Goal: Transaction & Acquisition: Purchase product/service

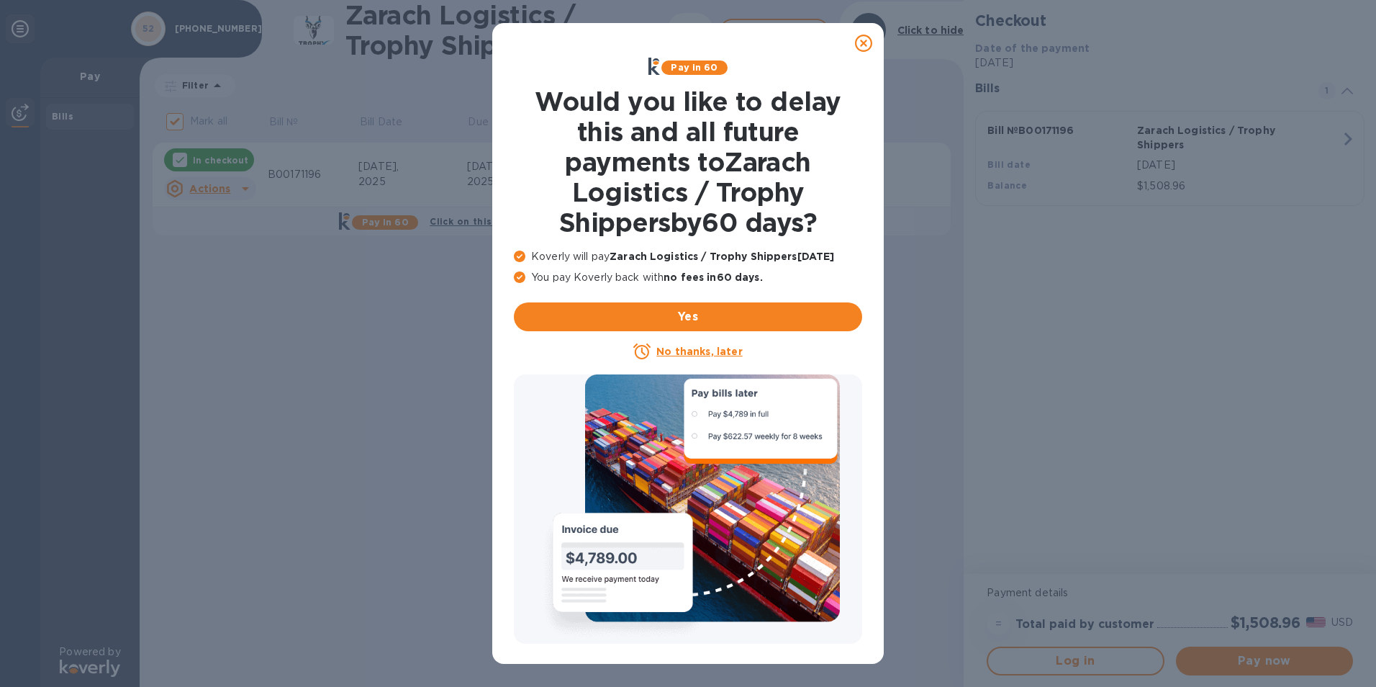
click at [698, 351] on u "No thanks, later" at bounding box center [699, 352] width 86 height 12
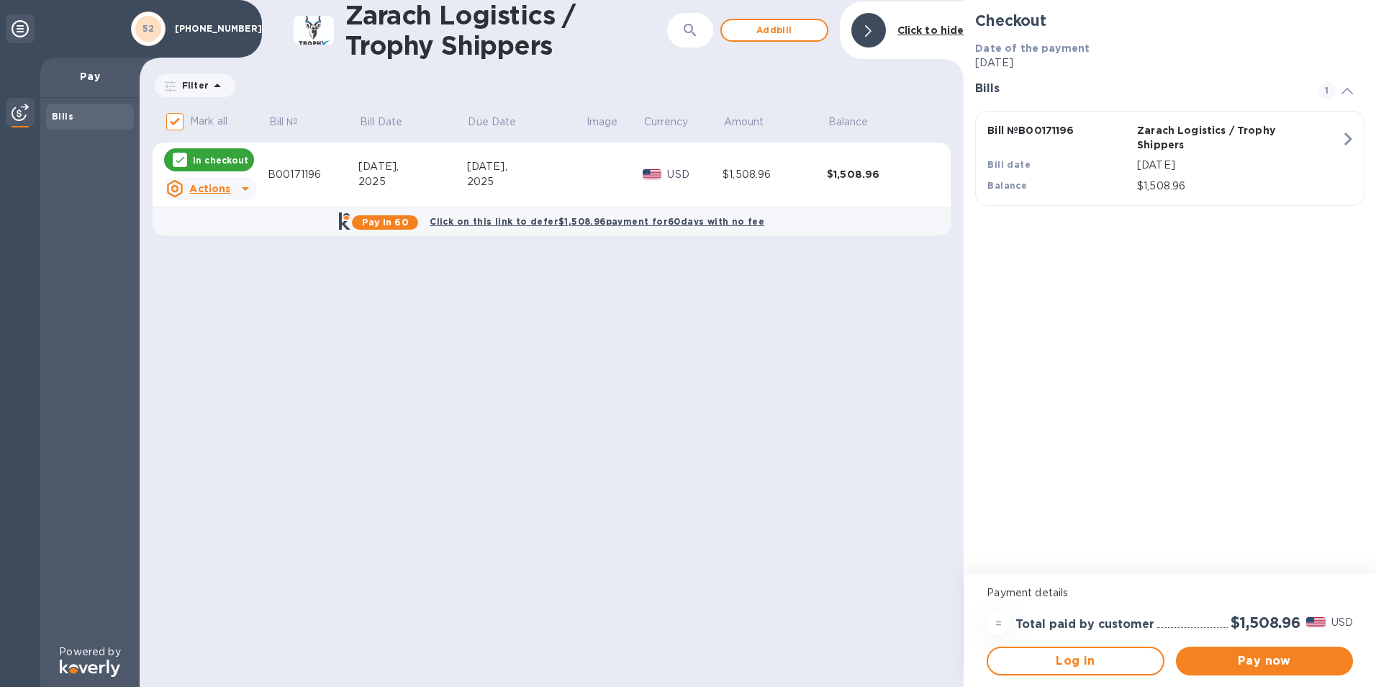
click at [211, 161] on p "In checkout" at bounding box center [220, 160] width 55 height 12
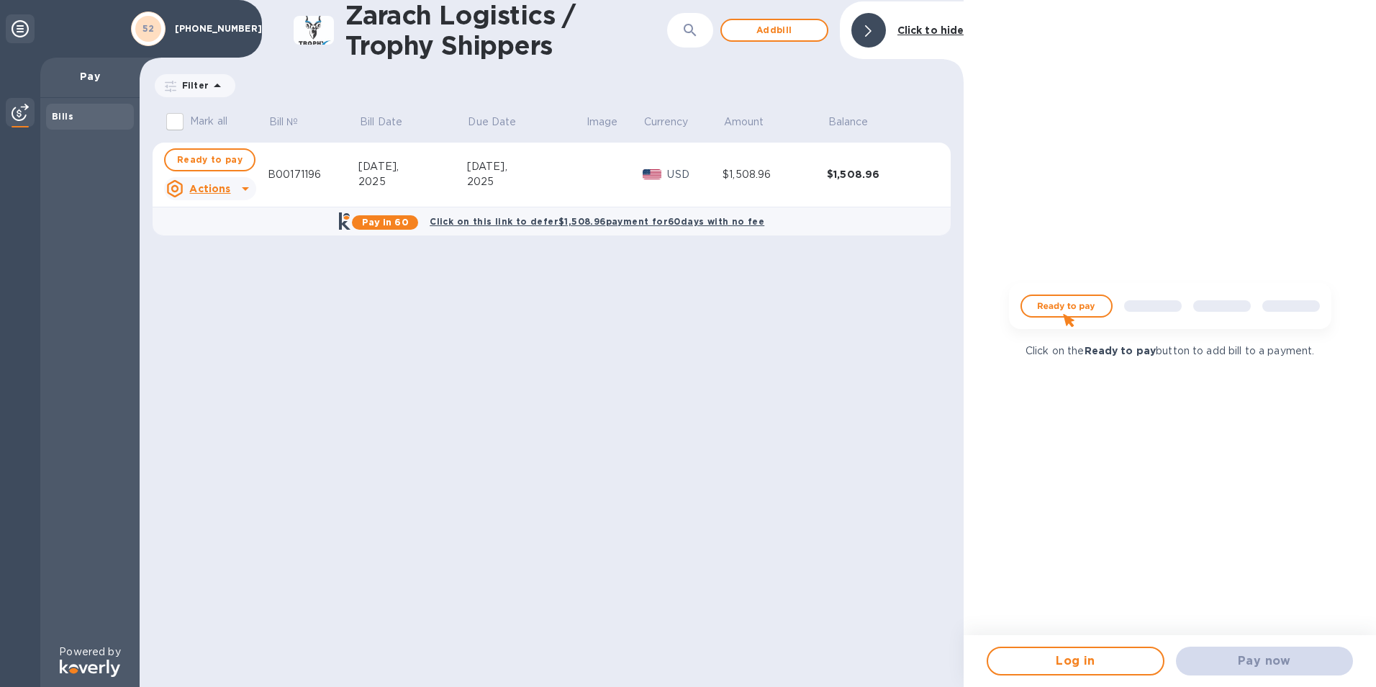
click at [1214, 656] on div "Pay now" at bounding box center [1264, 661] width 189 height 40
click at [230, 163] on span "Ready to pay" at bounding box center [210, 159] width 66 height 17
checkbox input "true"
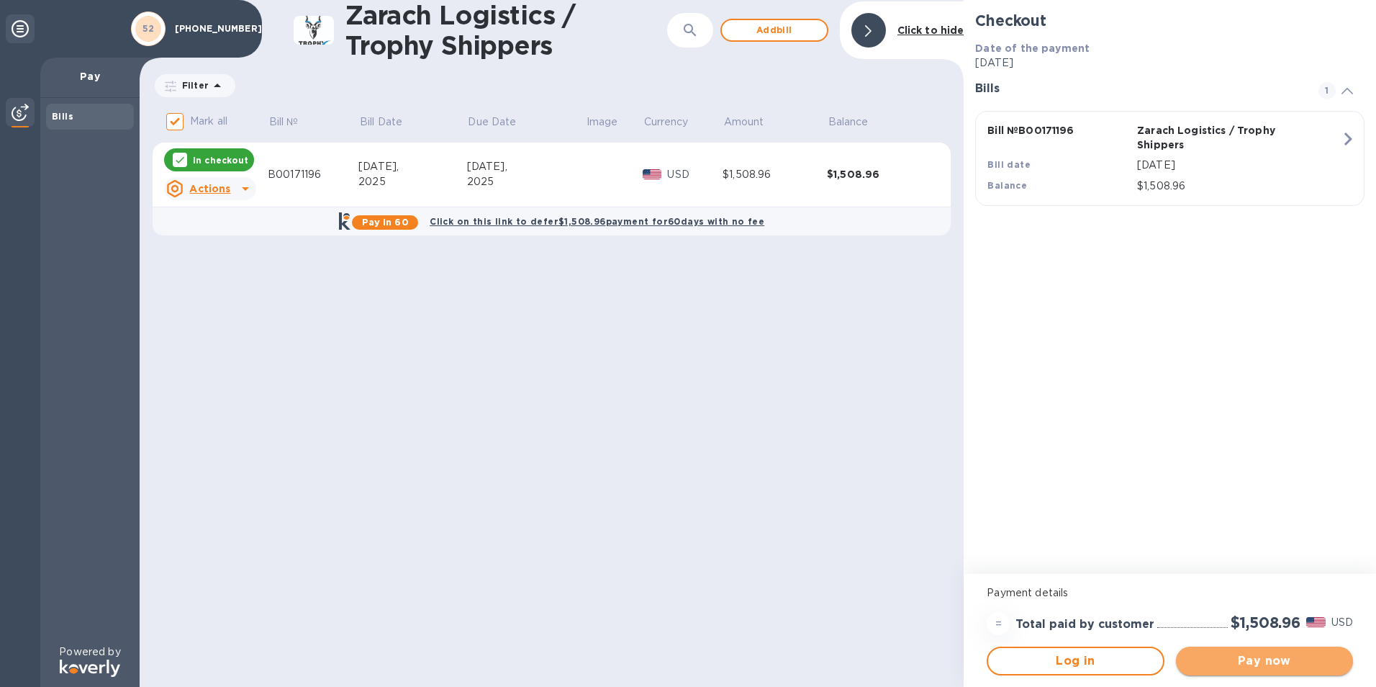
click at [1251, 658] on span "Pay now" at bounding box center [1265, 660] width 154 height 17
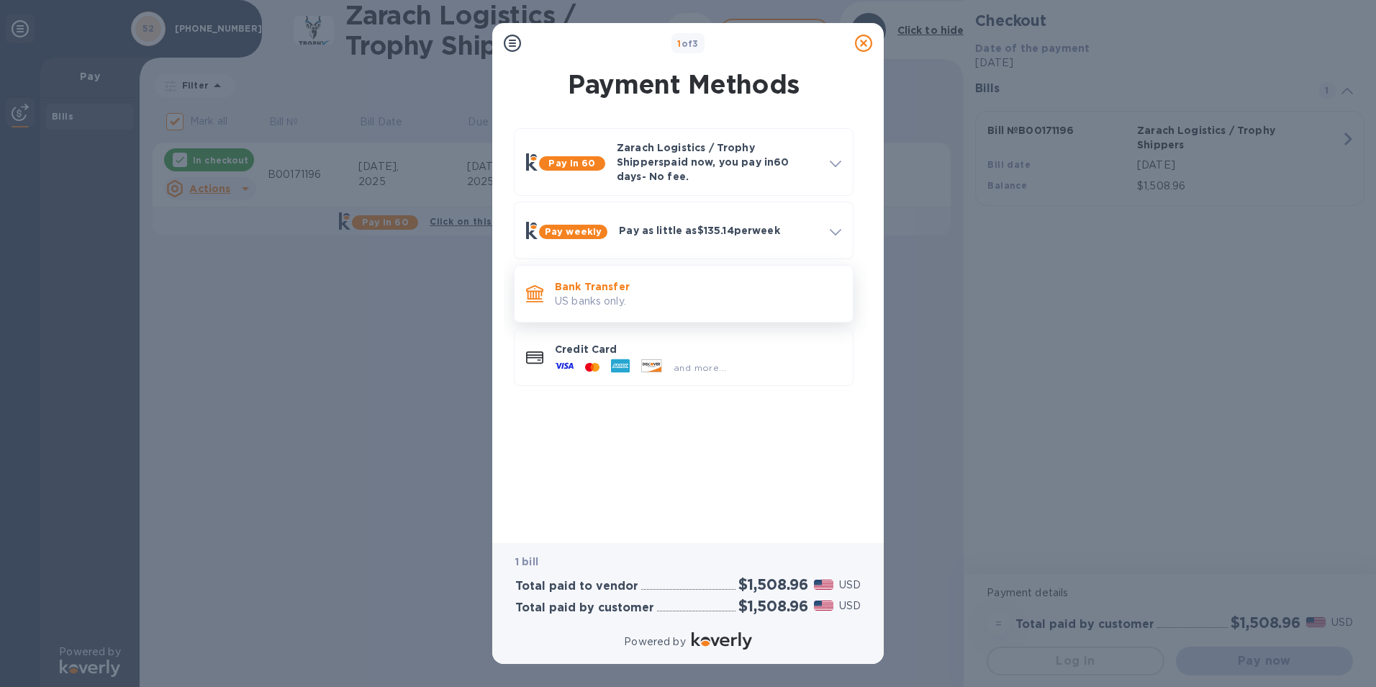
click at [579, 294] on p "US banks only." at bounding box center [698, 301] width 286 height 15
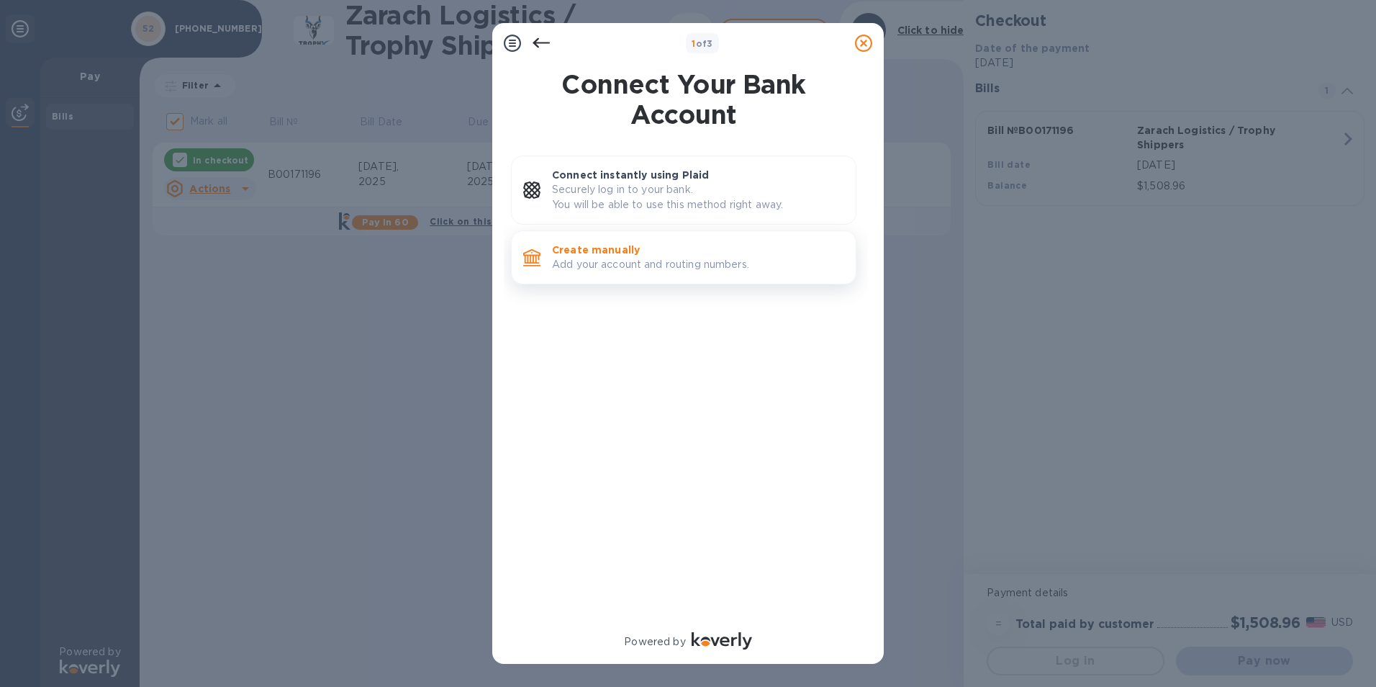
click at [605, 248] on p "Create manually" at bounding box center [698, 250] width 292 height 14
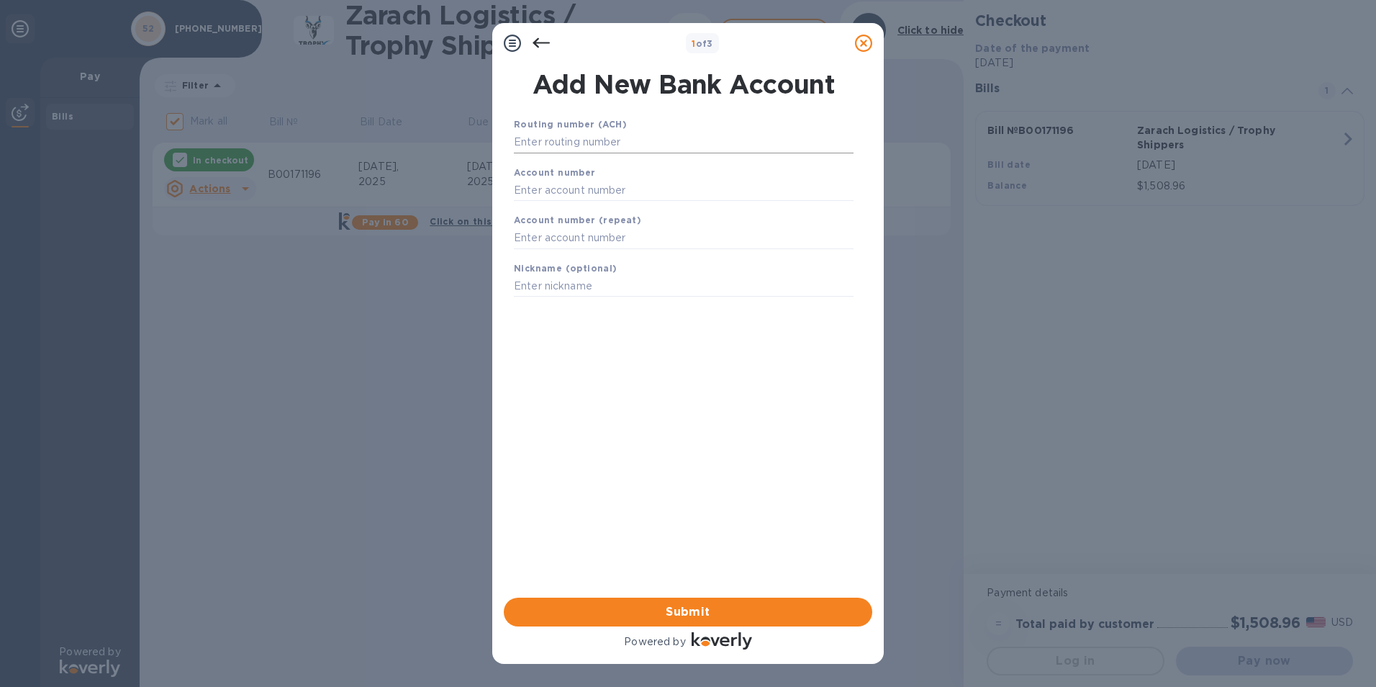
click at [595, 141] on input "text" at bounding box center [684, 143] width 340 height 22
type input "111916326"
click at [587, 210] on input "text" at bounding box center [684, 208] width 340 height 22
type input "1000773950"
click at [579, 255] on input "text" at bounding box center [684, 256] width 340 height 22
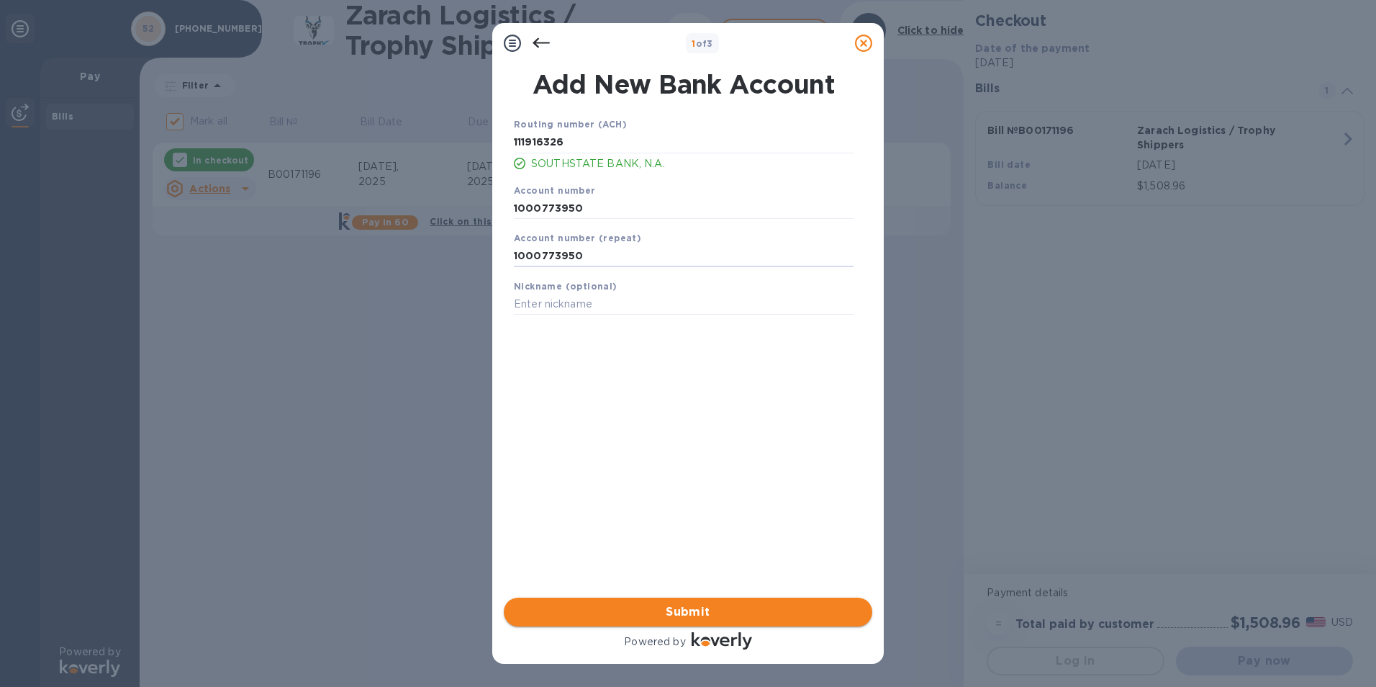
type input "1000773950"
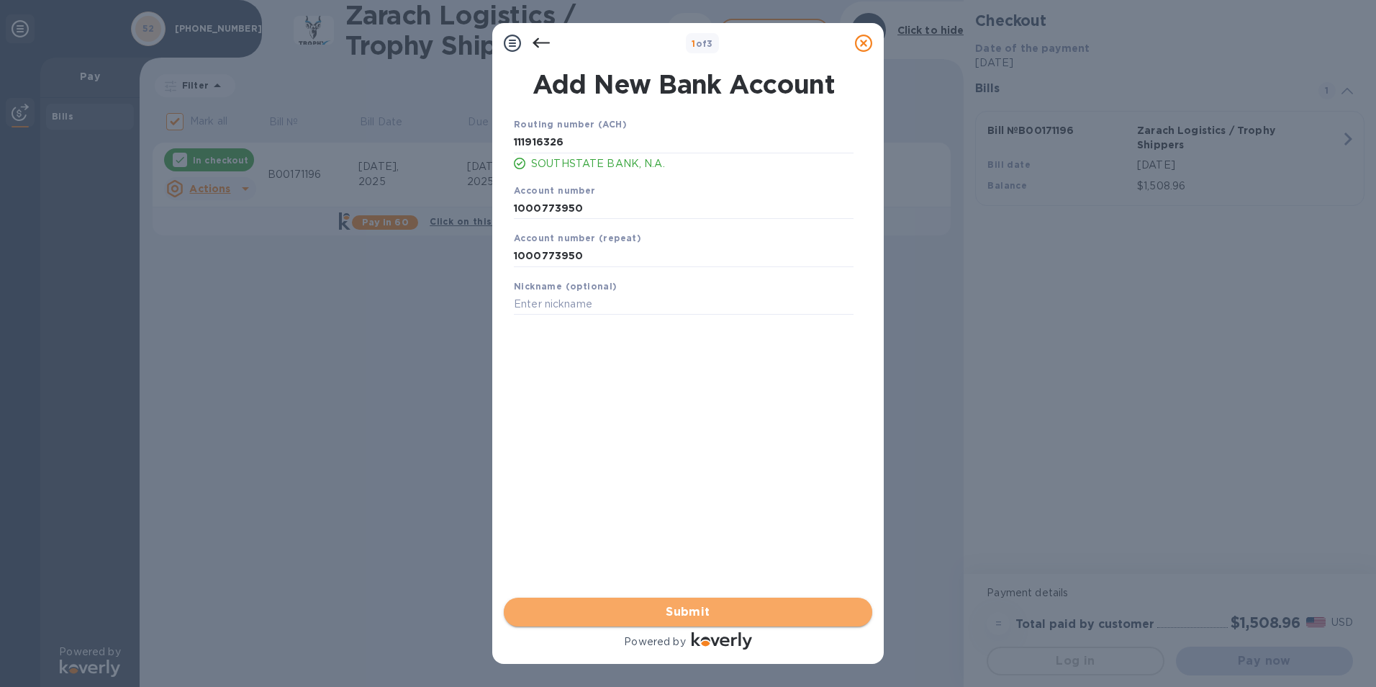
click at [675, 612] on span "Submit" at bounding box center [688, 611] width 346 height 17
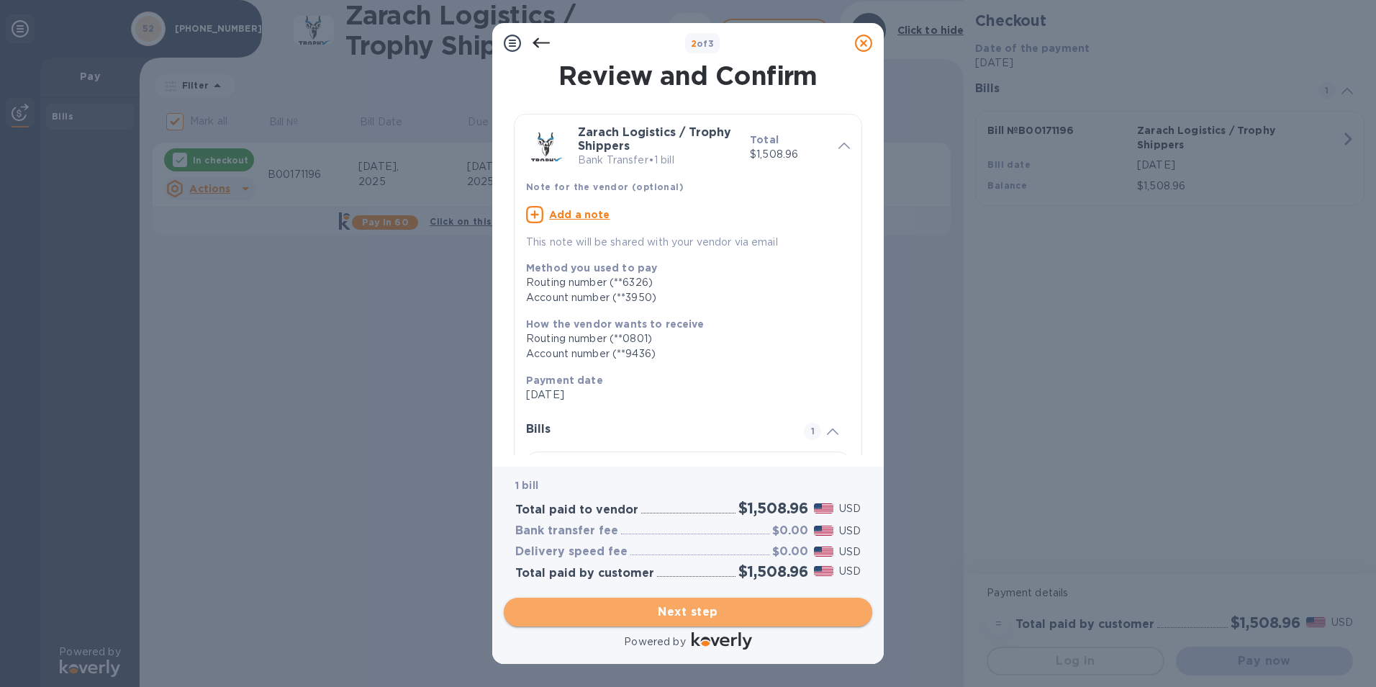
click at [693, 612] on span "Next step" at bounding box center [688, 611] width 346 height 17
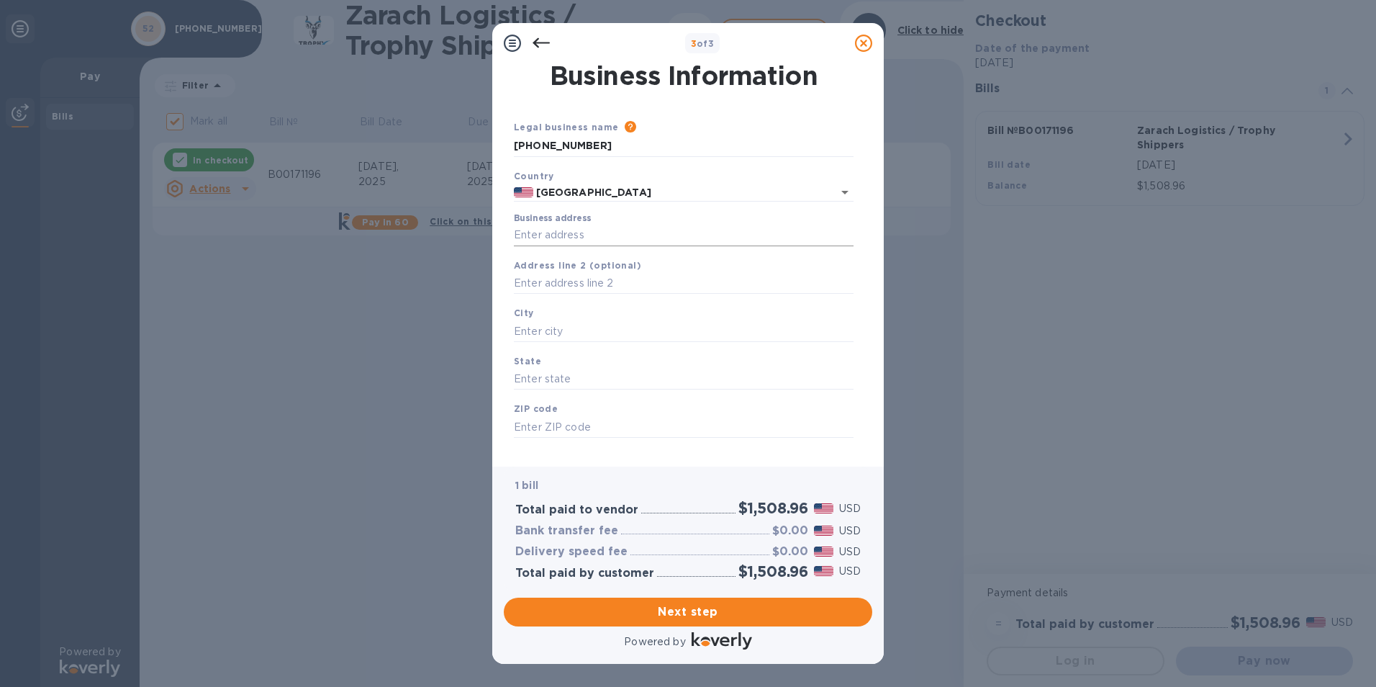
click at [574, 238] on input "Business address" at bounding box center [684, 236] width 340 height 22
type input "[STREET_ADDRESS]"
type input "Suite 100"
type input "[PERSON_NAME]"
type input "[GEOGRAPHIC_DATA]"
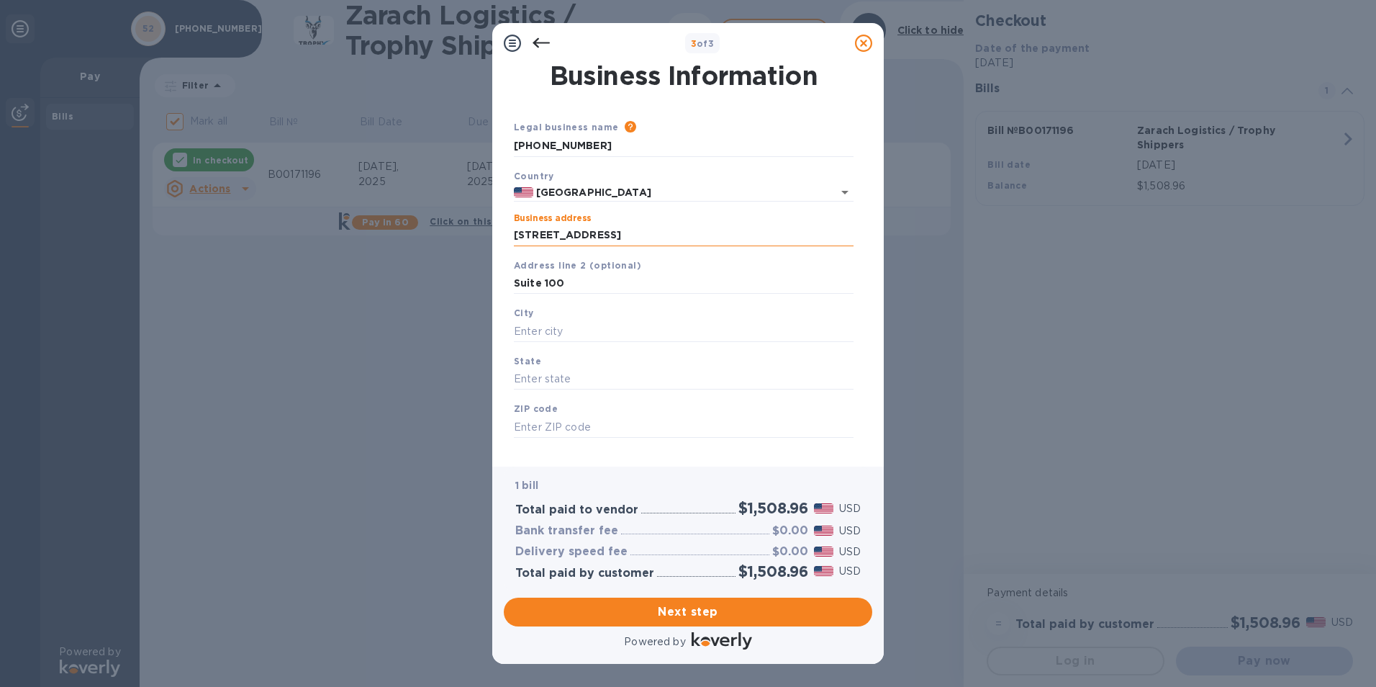
type input "78634"
click at [656, 608] on span "Next step" at bounding box center [688, 611] width 346 height 17
click at [576, 335] on input "[PERSON_NAME]" at bounding box center [684, 331] width 340 height 22
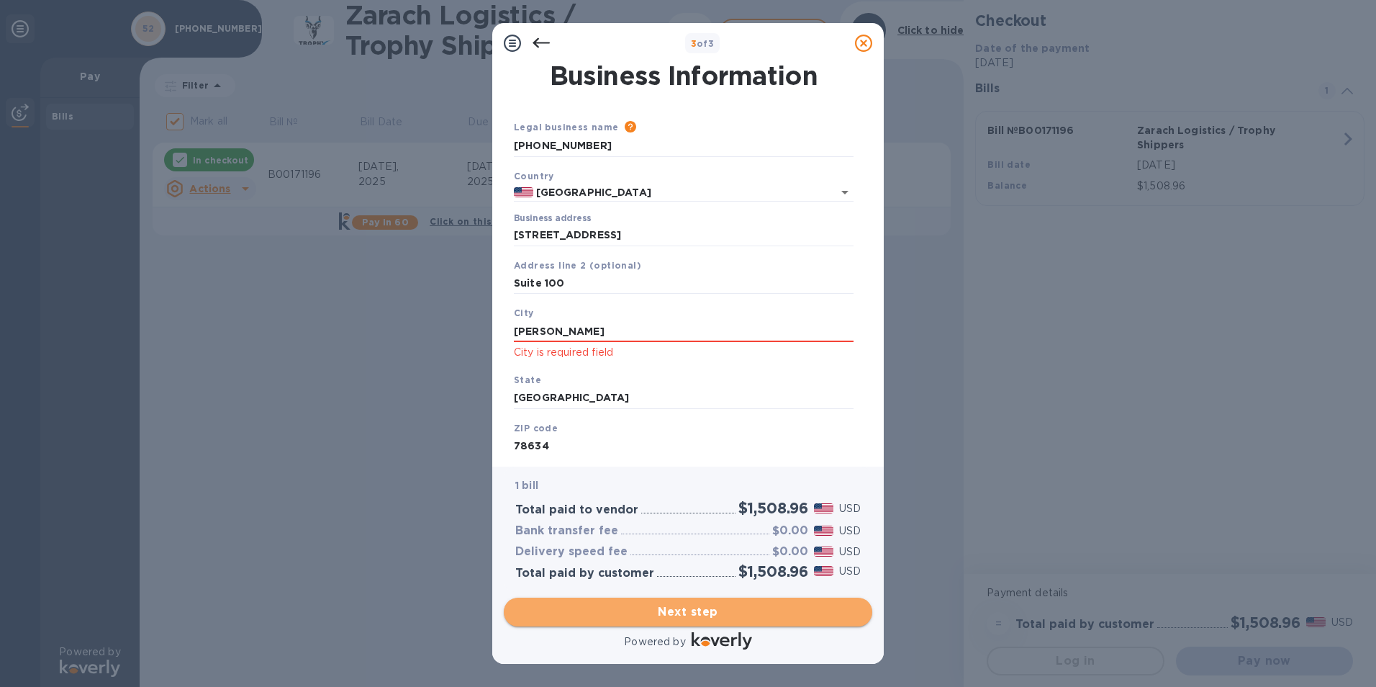
click at [707, 605] on span "Next step" at bounding box center [688, 611] width 346 height 17
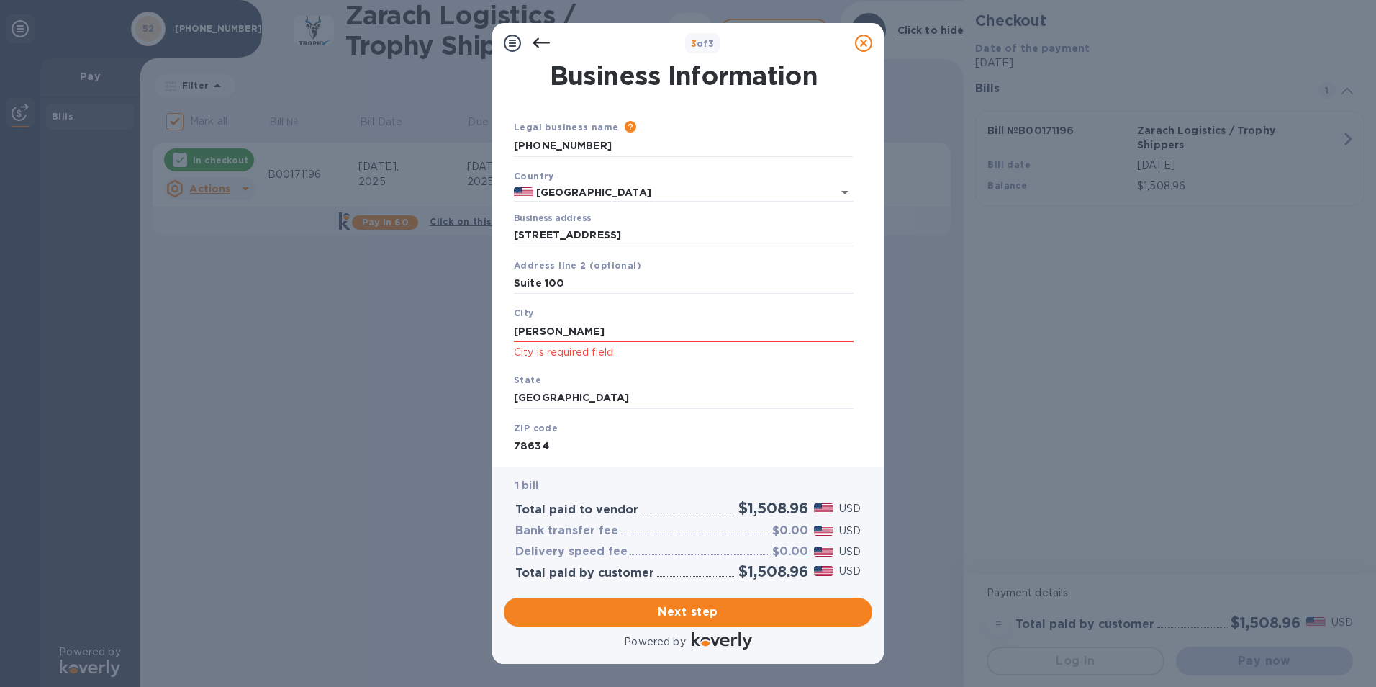
drag, startPoint x: 560, startPoint y: 335, endPoint x: 487, endPoint y: 337, distance: 73.5
click at [487, 337] on div "3 of 3 Business Information Legal business name Please provide the legal name t…" at bounding box center [688, 343] width 1376 height 687
type input "[PERSON_NAME]"
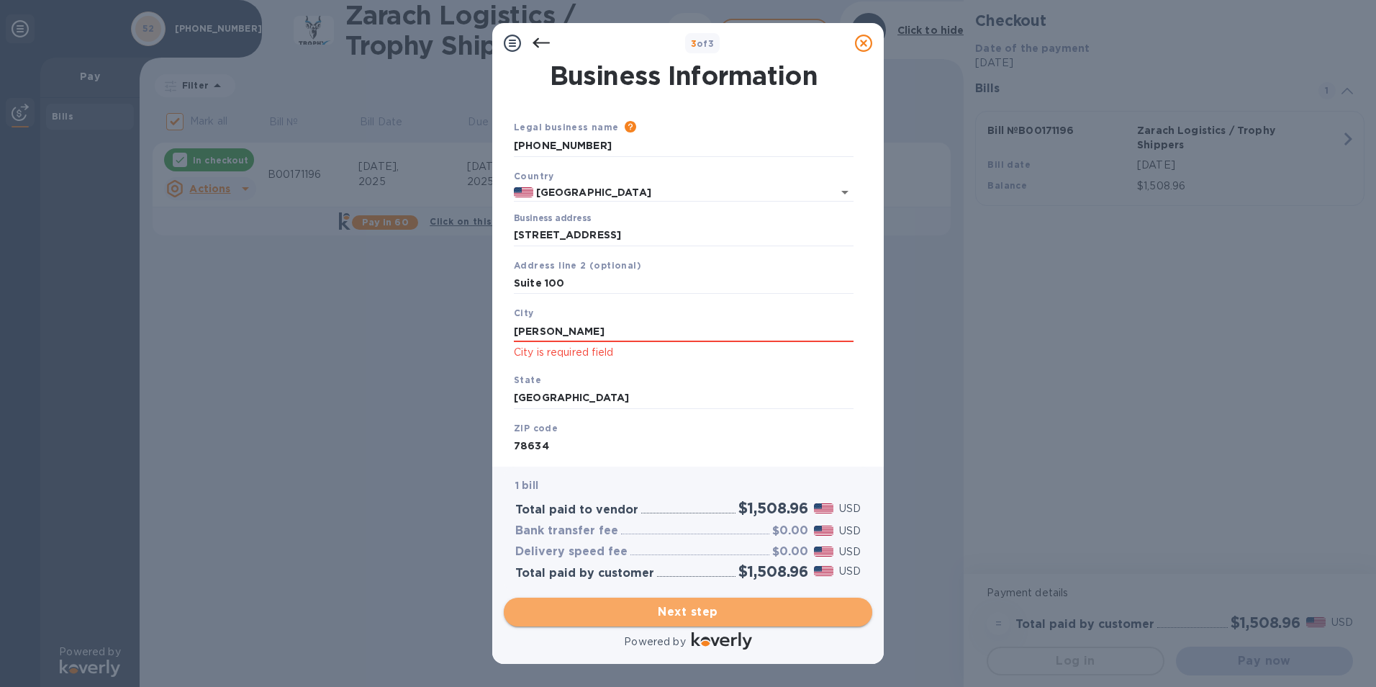
click at [659, 615] on span "Next step" at bounding box center [688, 611] width 346 height 17
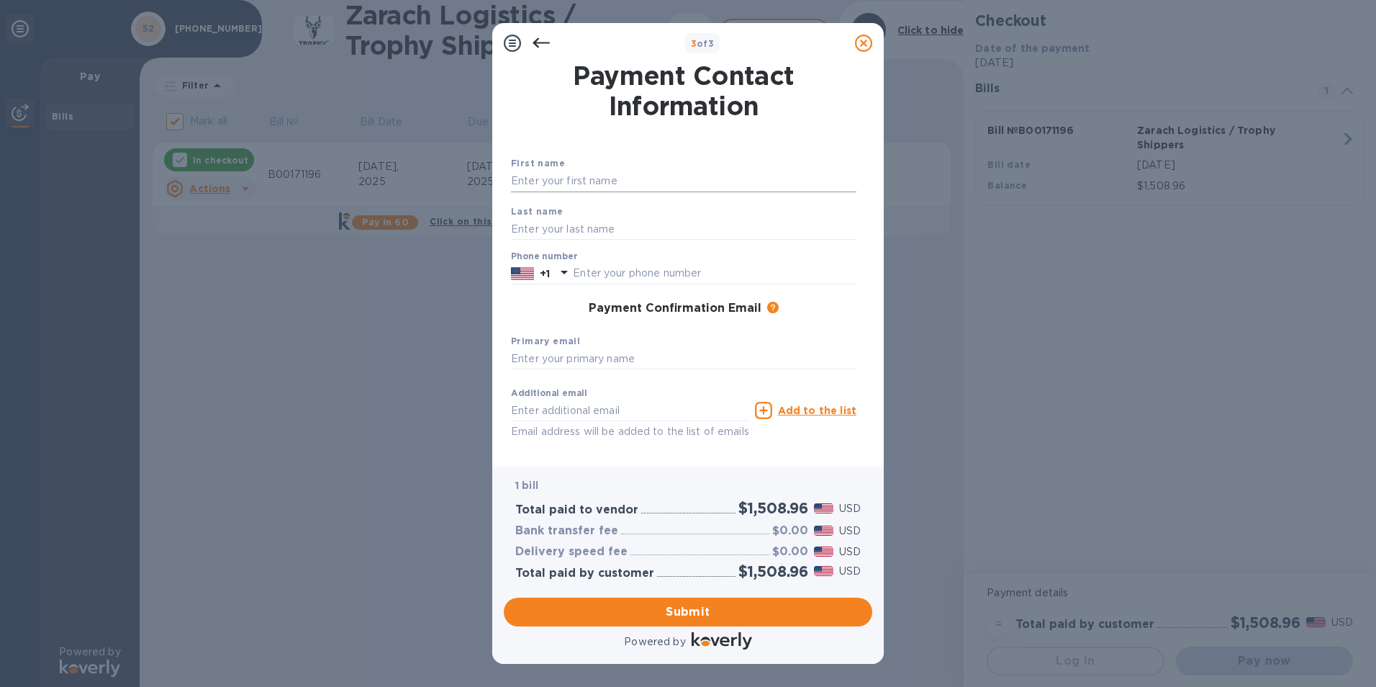
click at [577, 181] on input "text" at bounding box center [684, 182] width 346 height 22
type input "[PERSON_NAME]"
click at [622, 271] on input "text" at bounding box center [715, 274] width 284 height 22
type input "5127843362"
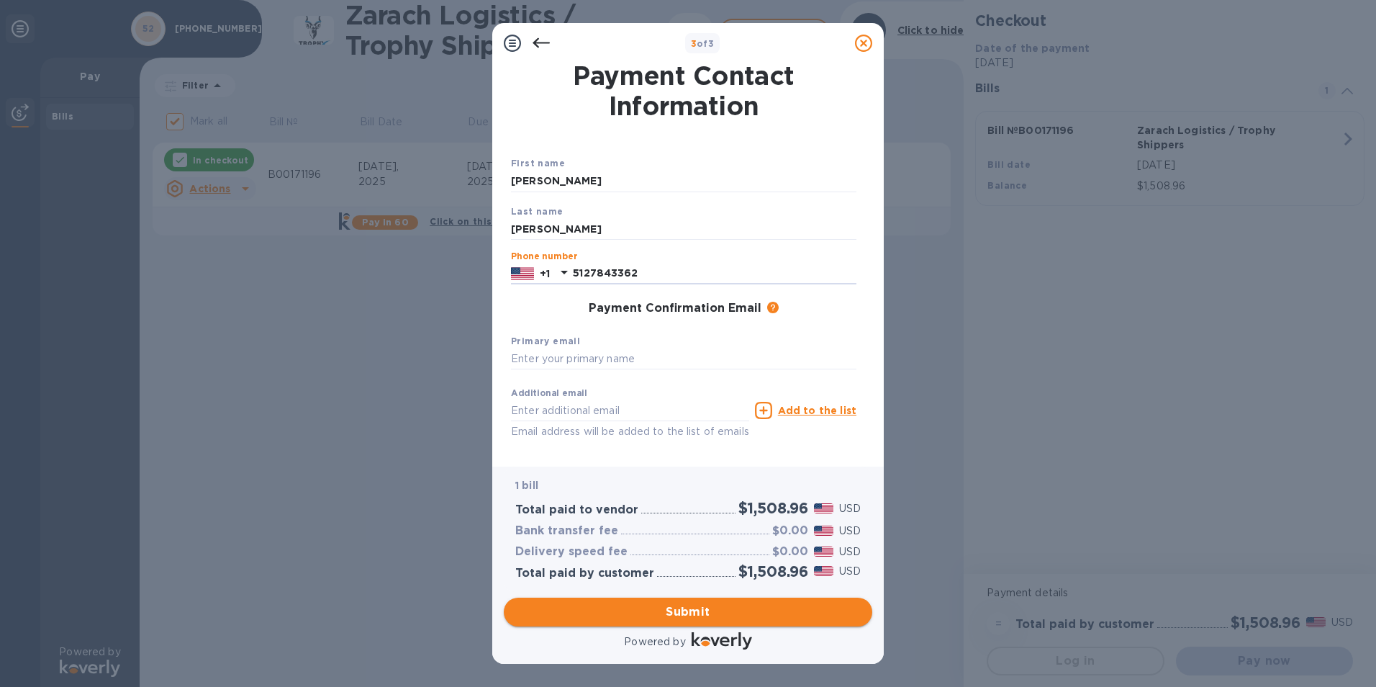
click at [649, 607] on span "Submit" at bounding box center [688, 611] width 346 height 17
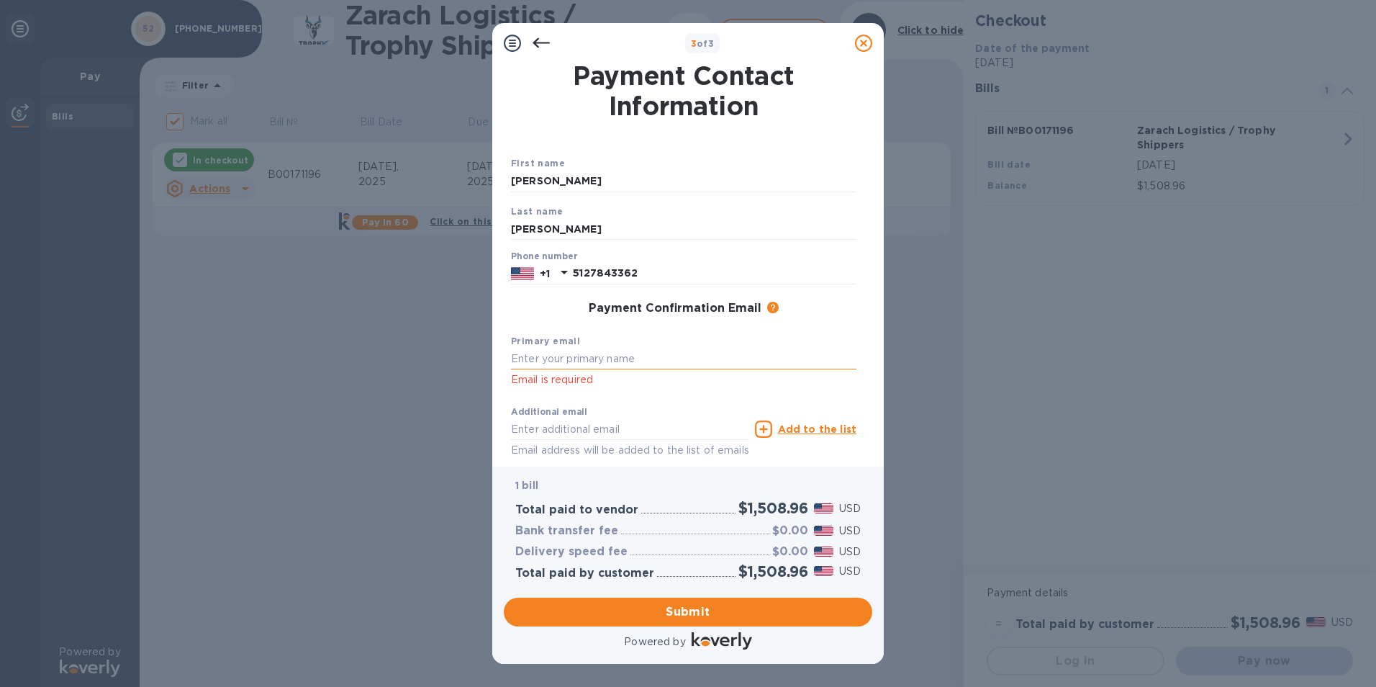
click at [543, 353] on input "text" at bounding box center [684, 359] width 346 height 22
type input "[PERSON_NAME][EMAIL_ADDRESS][DOMAIN_NAME]"
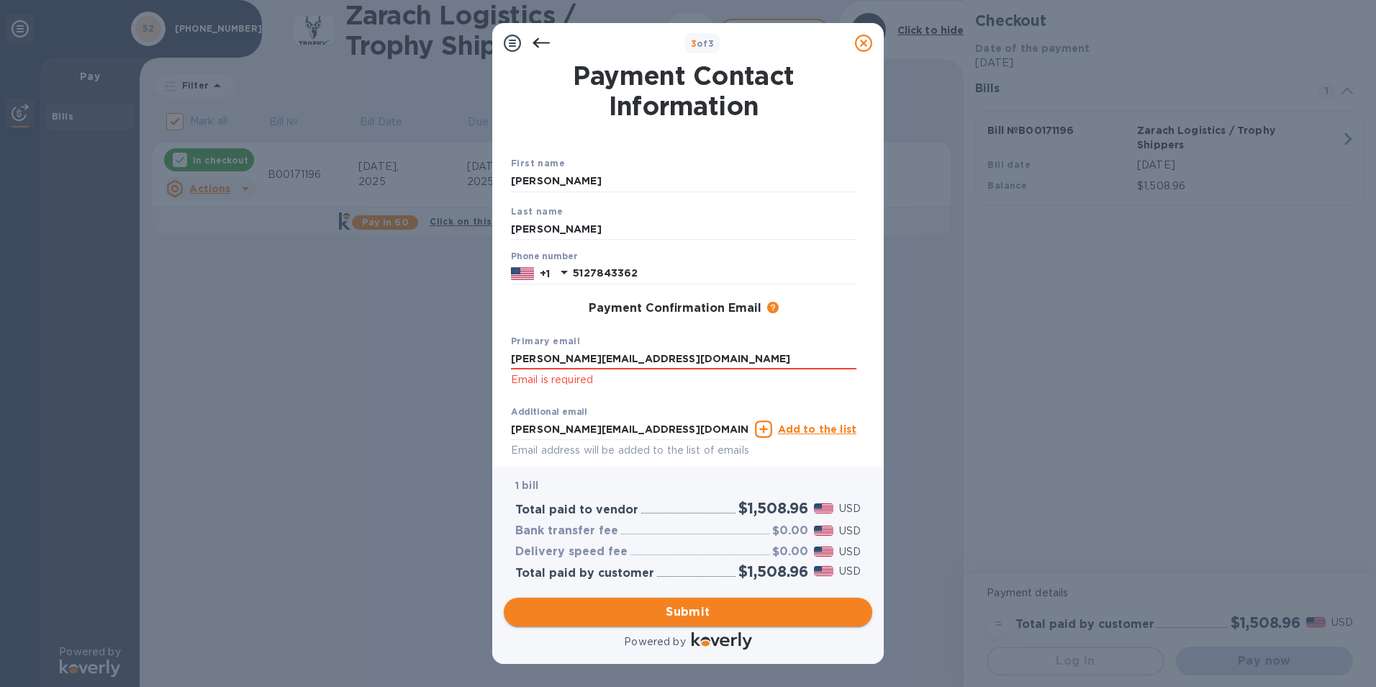
click at [665, 615] on span "Submit" at bounding box center [688, 611] width 346 height 17
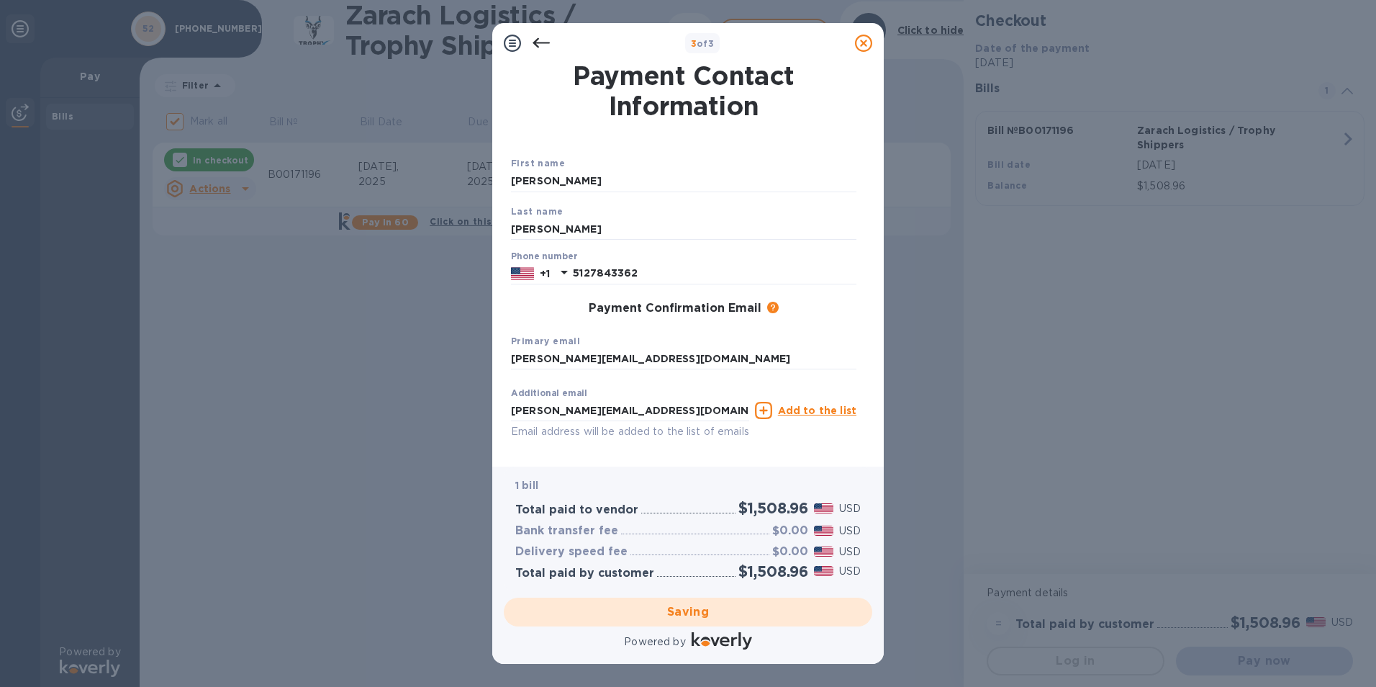
checkbox input "false"
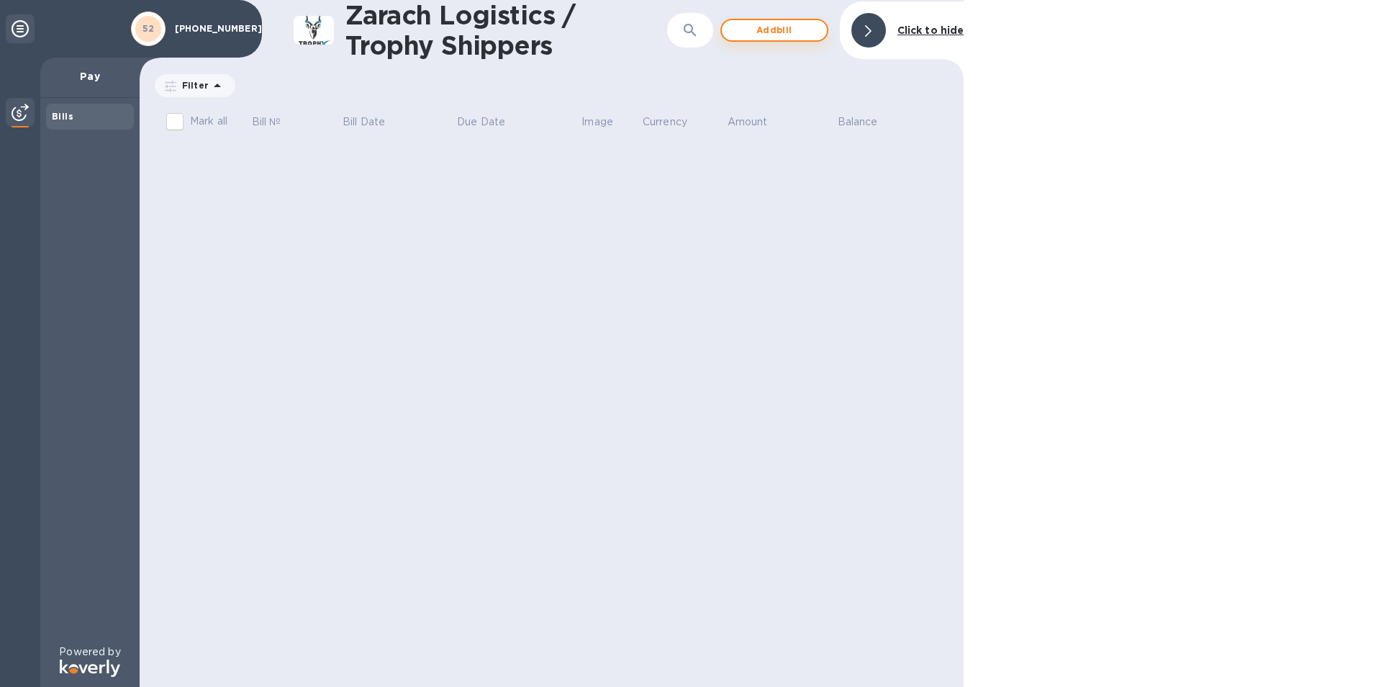
click at [751, 31] on span "Add bill" at bounding box center [774, 30] width 82 height 17
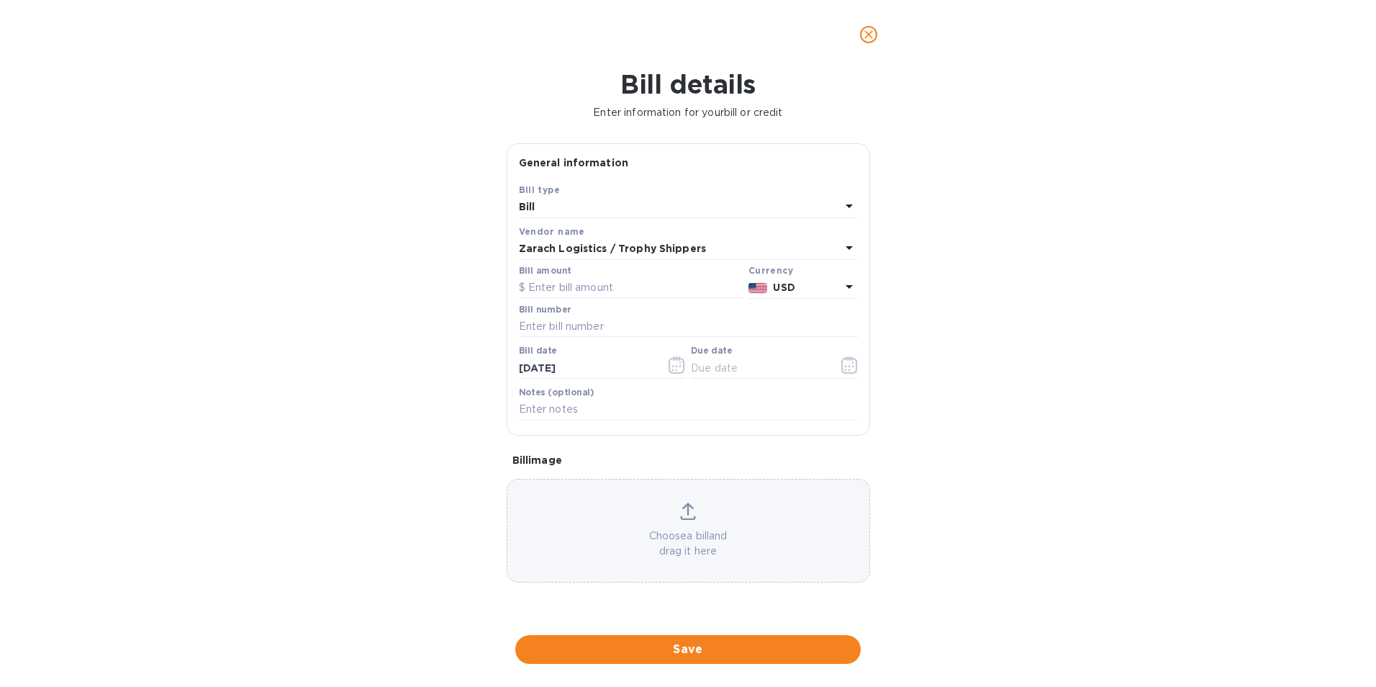
click at [638, 199] on div "Bill" at bounding box center [680, 207] width 322 height 20
click at [566, 335] on input "text" at bounding box center [688, 327] width 339 height 22
type input "B00171198"
click at [686, 652] on span "Save" at bounding box center [688, 649] width 322 height 17
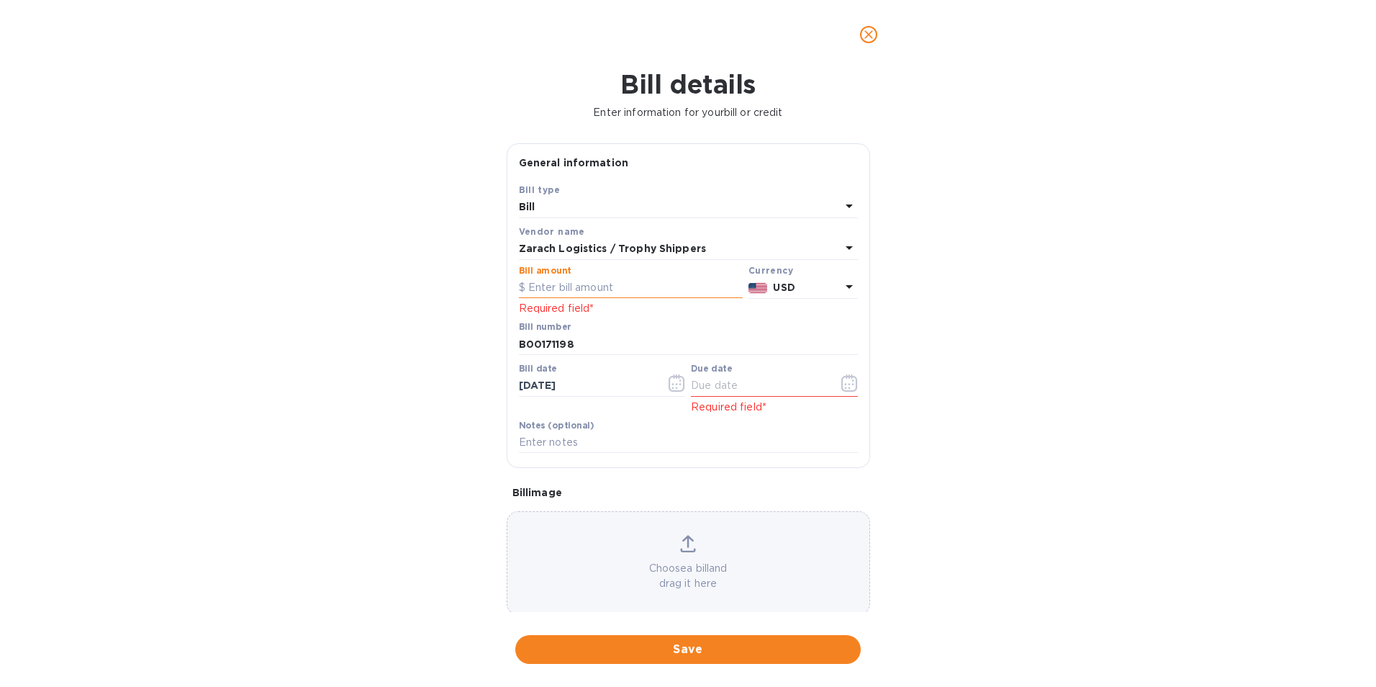
click at [579, 279] on input "text" at bounding box center [631, 288] width 224 height 22
type input "1,508.96"
click at [803, 381] on input "text" at bounding box center [759, 386] width 136 height 22
click at [842, 384] on icon "button" at bounding box center [849, 382] width 17 height 17
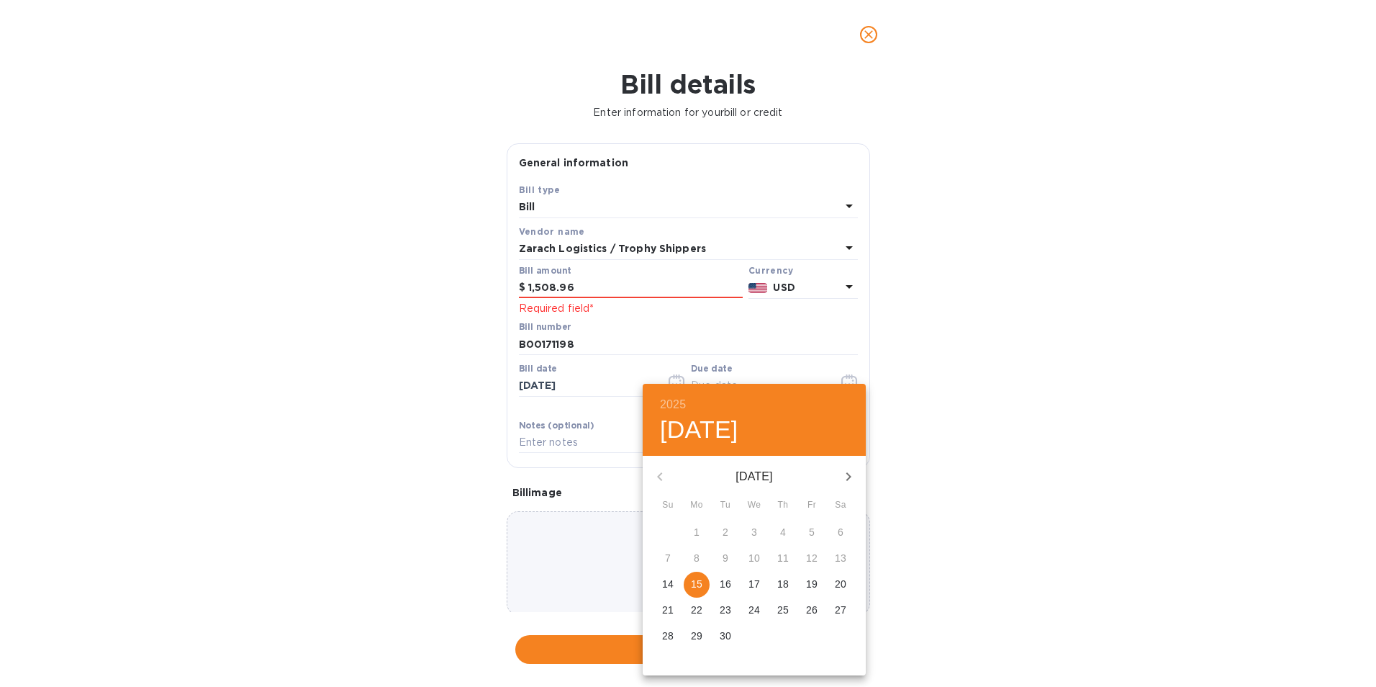
click at [695, 591] on p "15" at bounding box center [697, 584] width 12 height 14
type input "[DATE]"
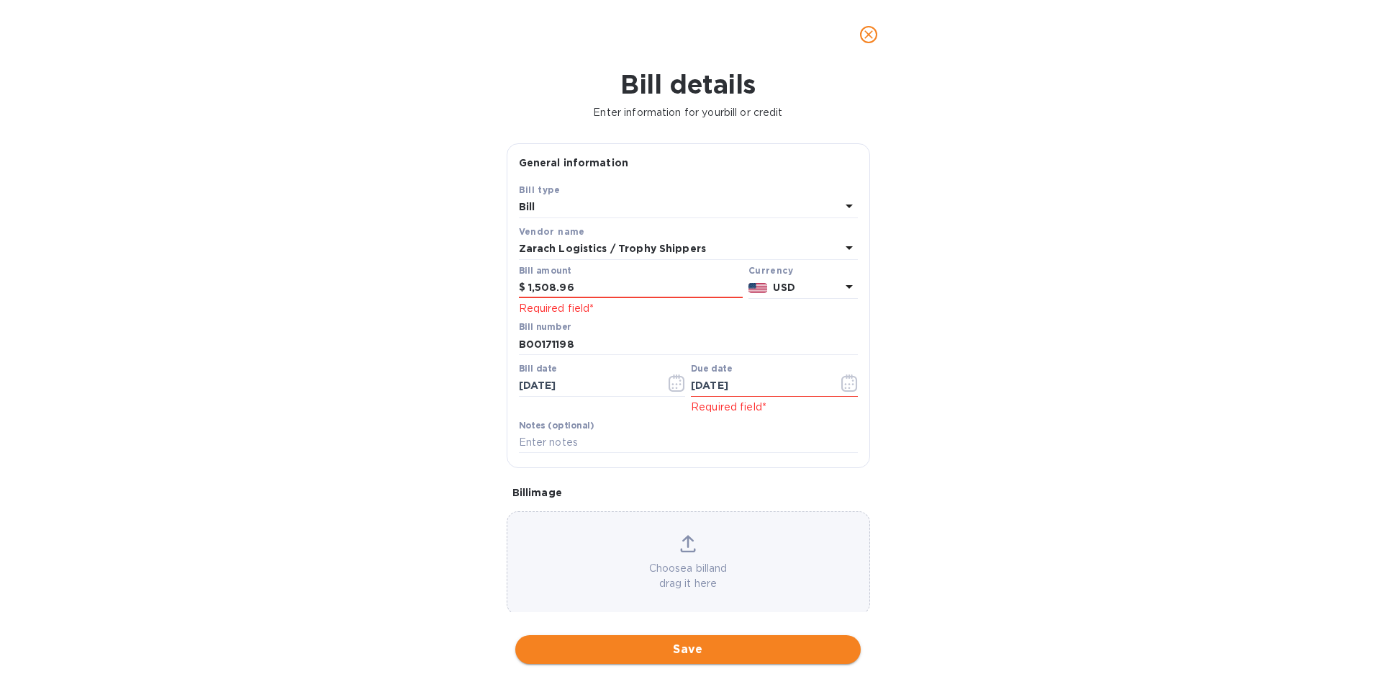
click at [674, 650] on span "Save" at bounding box center [688, 649] width 322 height 17
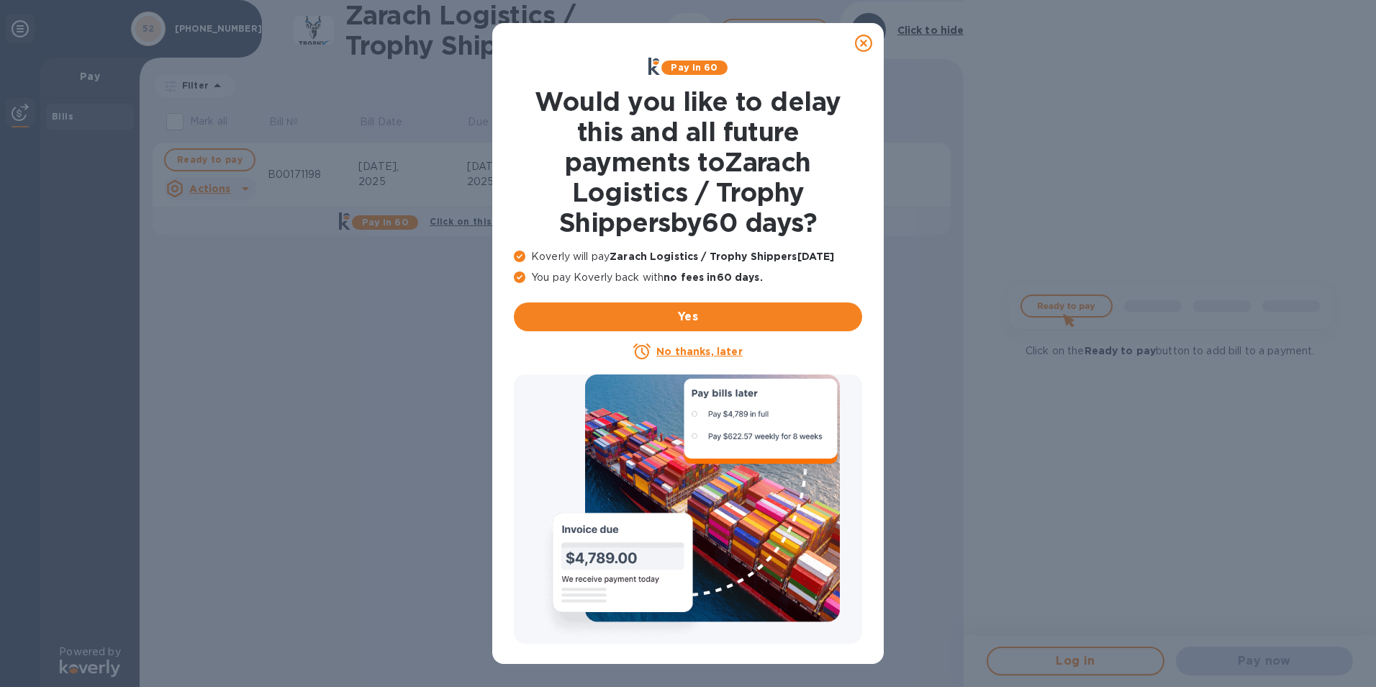
click at [723, 347] on u "No thanks, later" at bounding box center [699, 352] width 86 height 12
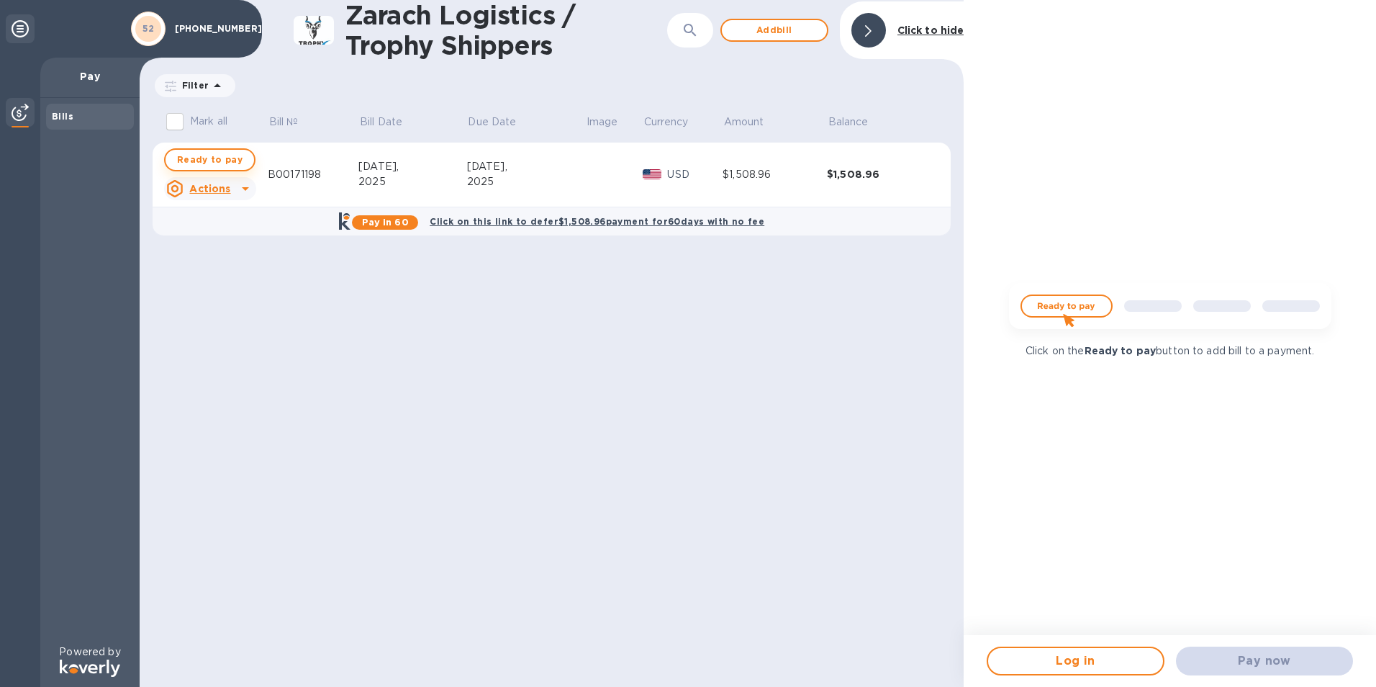
click at [229, 159] on span "Ready to pay" at bounding box center [210, 159] width 66 height 17
checkbox input "true"
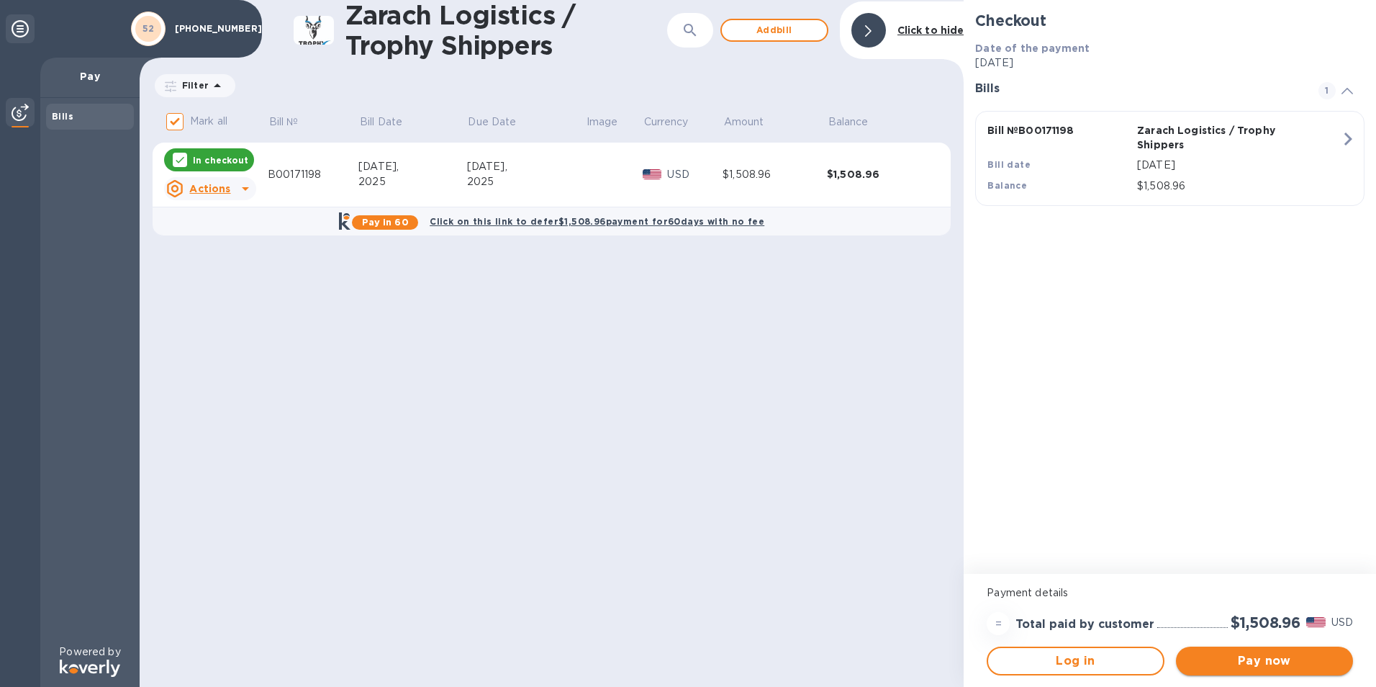
click at [1235, 657] on span "Pay now" at bounding box center [1265, 660] width 154 height 17
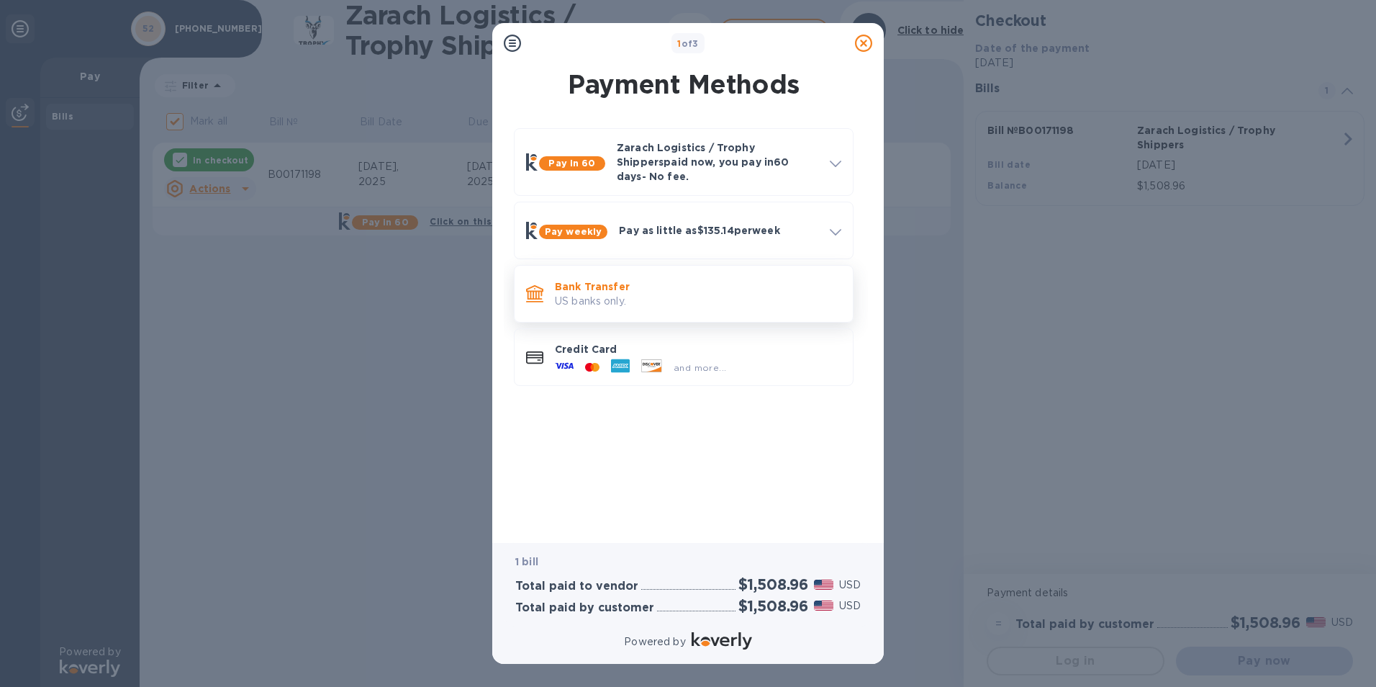
click at [568, 295] on p "US banks only." at bounding box center [698, 301] width 286 height 15
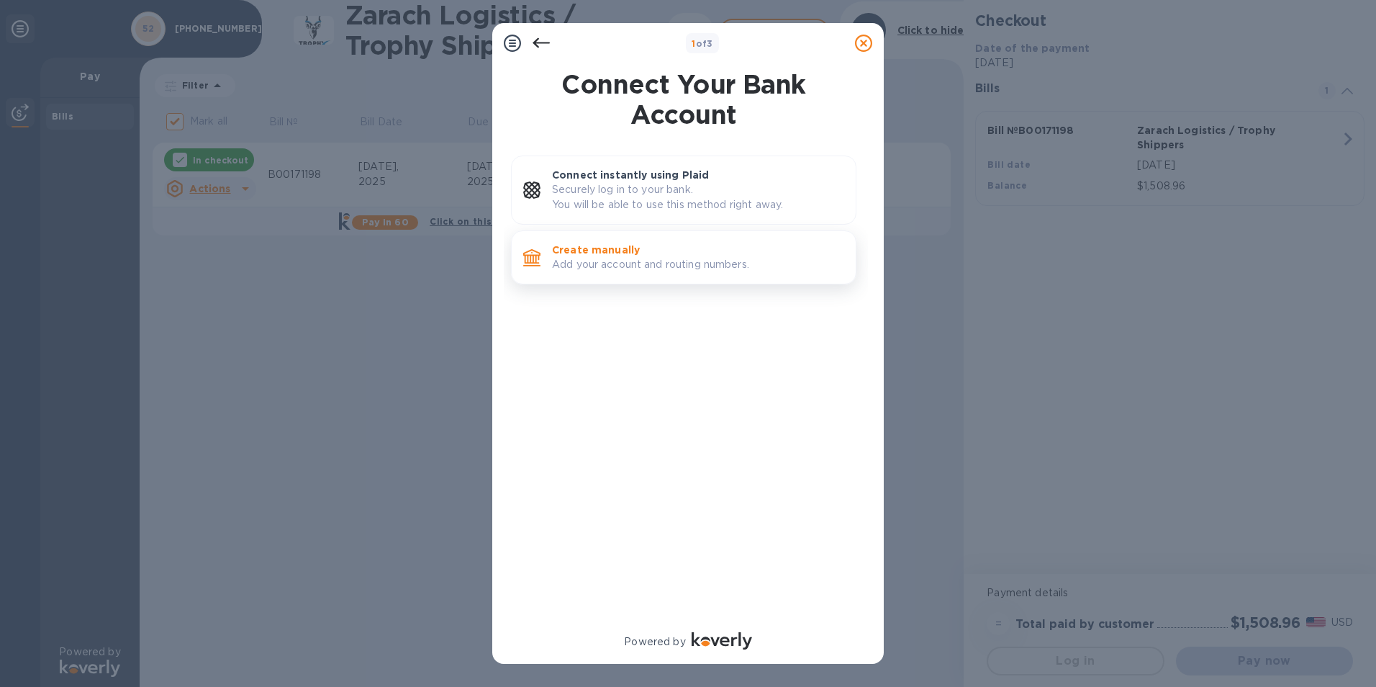
click at [600, 248] on p "Create manually" at bounding box center [698, 250] width 292 height 14
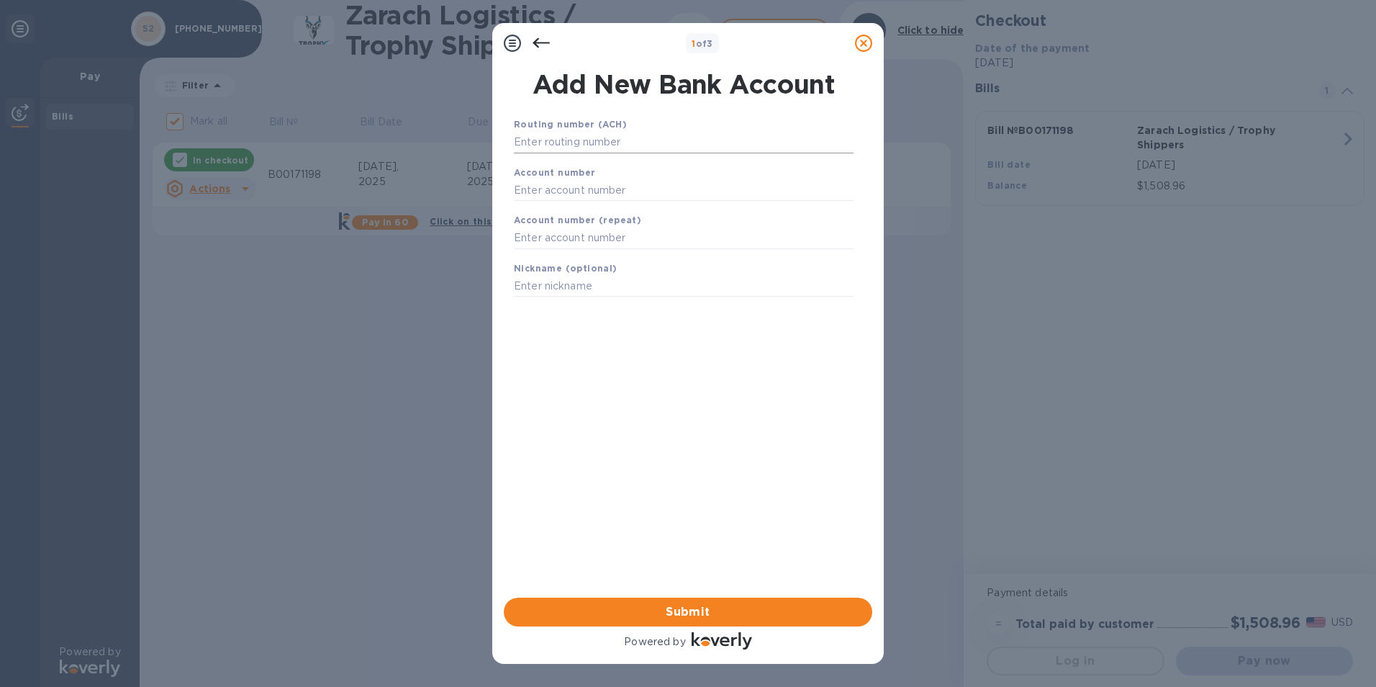
click at [608, 145] on input "text" at bounding box center [684, 143] width 340 height 22
type input "111916326"
click at [632, 209] on input "text" at bounding box center [684, 208] width 340 height 22
type input "1000773950"
click at [625, 247] on input "text" at bounding box center [684, 256] width 340 height 22
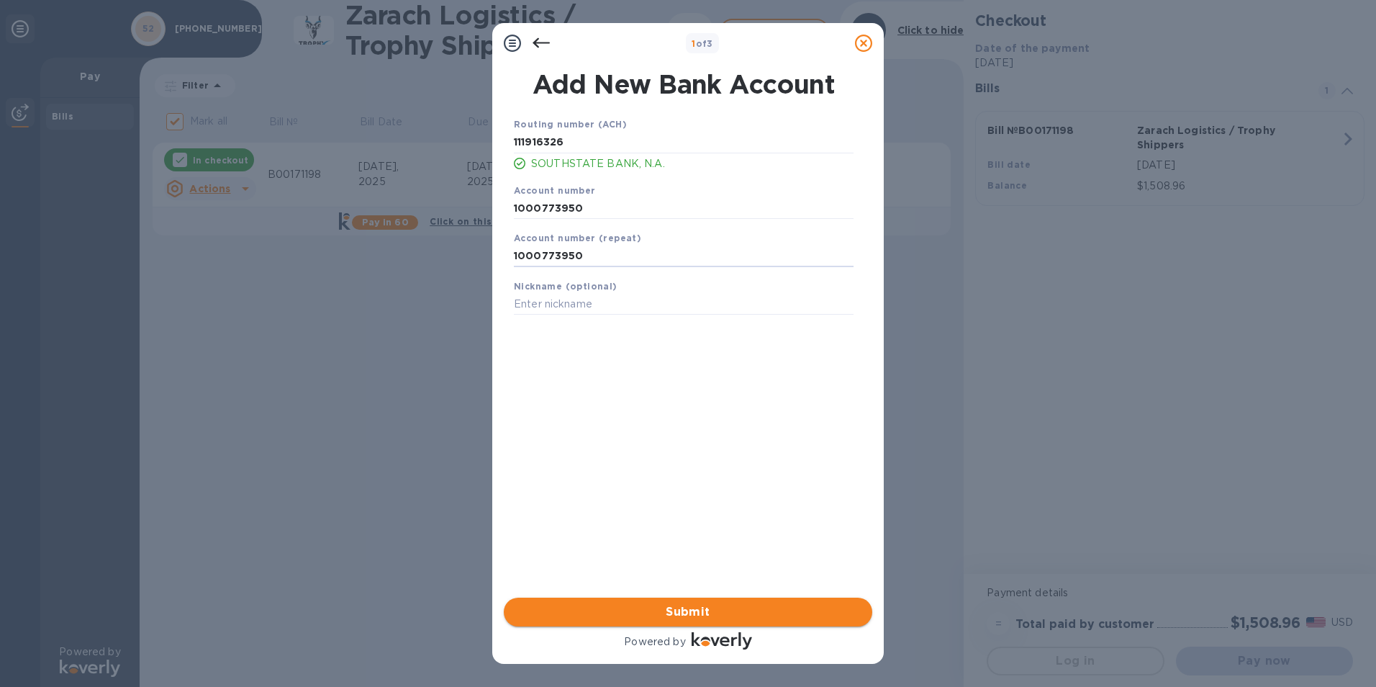
type input "1000773950"
click at [697, 611] on span "Submit" at bounding box center [688, 611] width 346 height 17
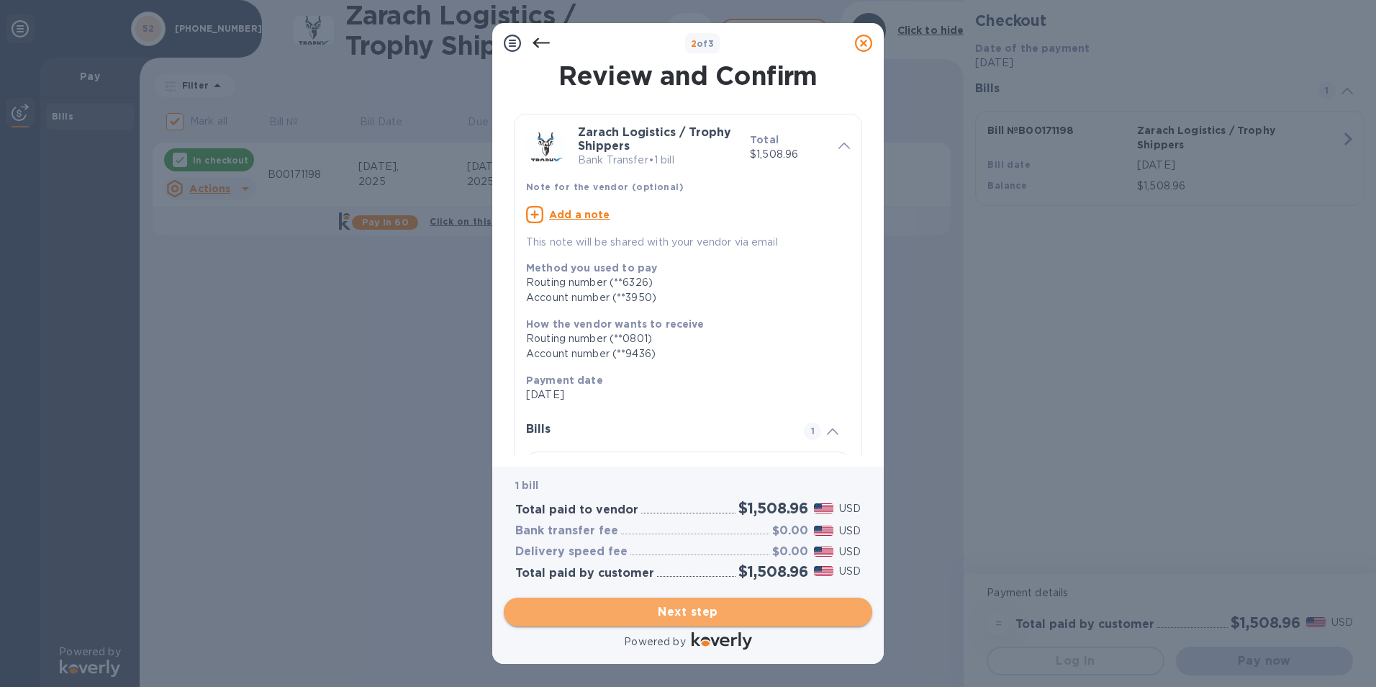
click at [697, 611] on span "Next step" at bounding box center [688, 611] width 346 height 17
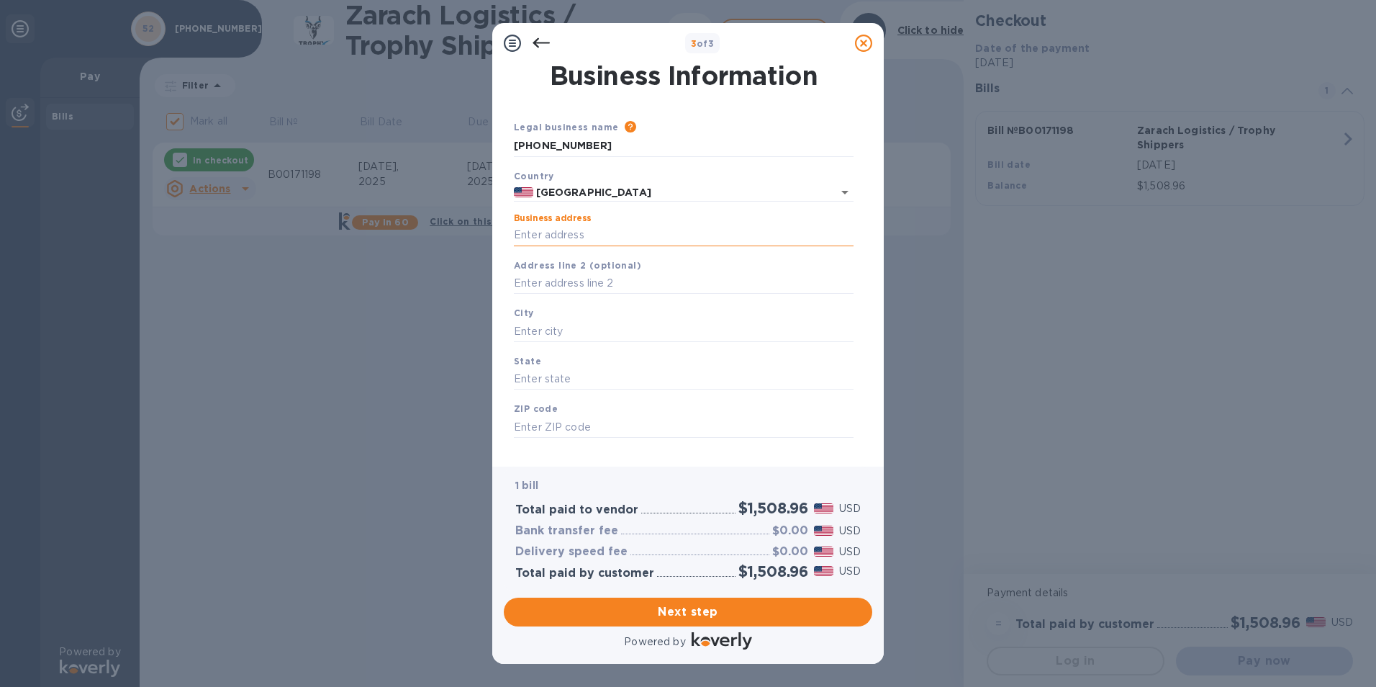
click at [613, 238] on input "Business address" at bounding box center [684, 236] width 340 height 22
type input "[STREET_ADDRESS]"
type input "Suite 100"
type input "[PERSON_NAME]"
type input "[GEOGRAPHIC_DATA]"
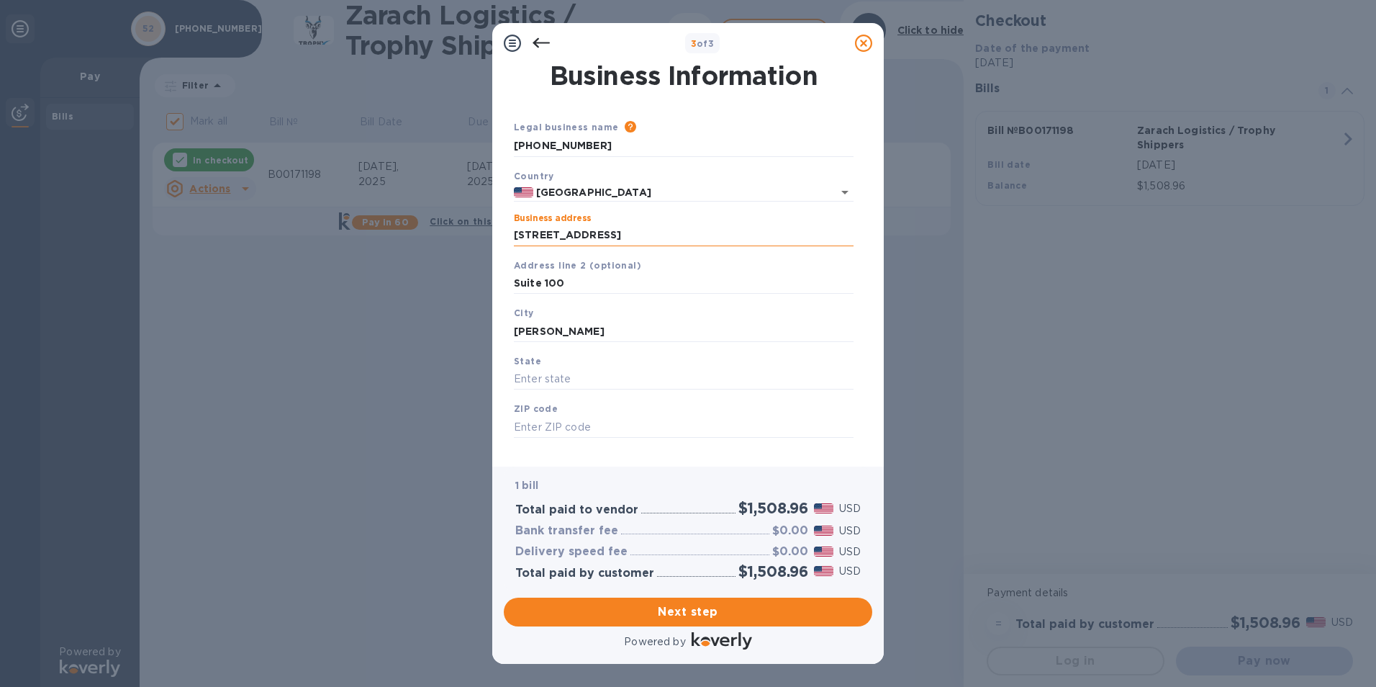
type input "78634"
click at [673, 609] on span "Next step" at bounding box center [688, 611] width 346 height 17
click at [591, 336] on input "[PERSON_NAME]" at bounding box center [684, 331] width 340 height 22
drag, startPoint x: 591, startPoint y: 335, endPoint x: 495, endPoint y: 343, distance: 96.8
click at [495, 343] on div "Business Information Legal business name Please provide the legal name that app…" at bounding box center [688, 264] width 392 height 403
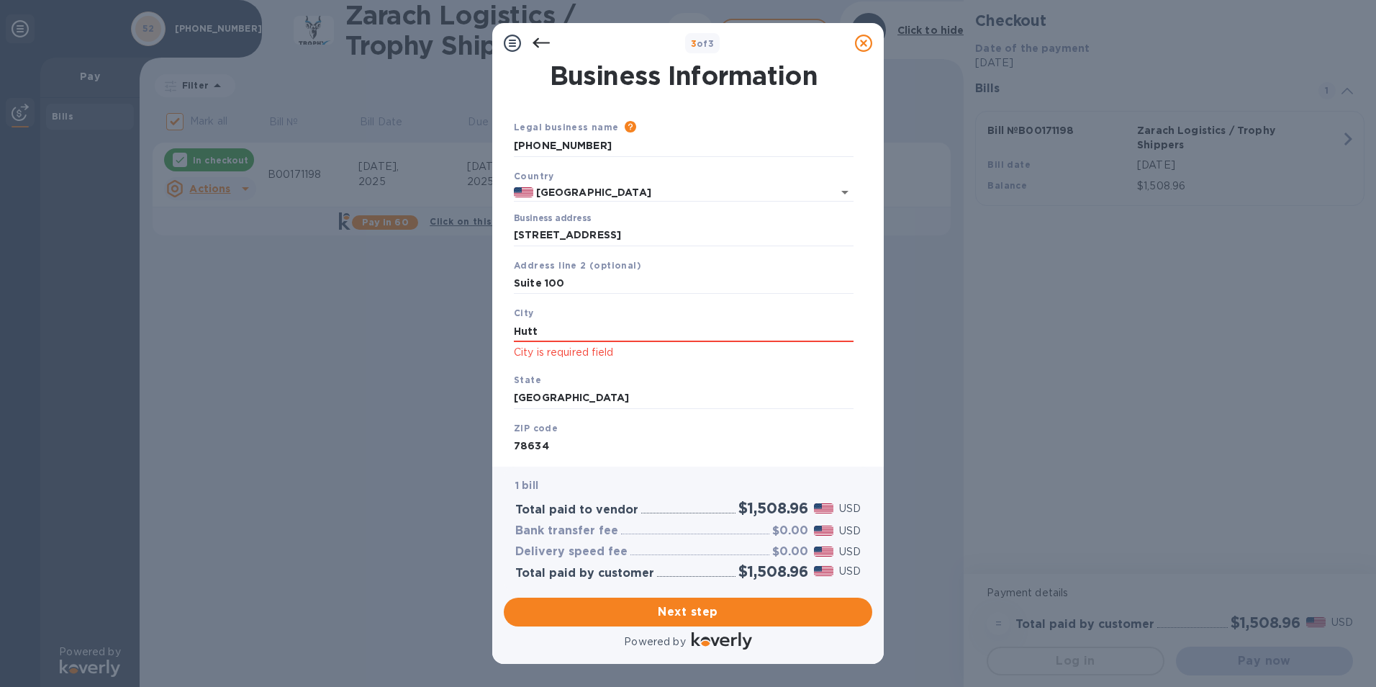
type input "[PERSON_NAME]"
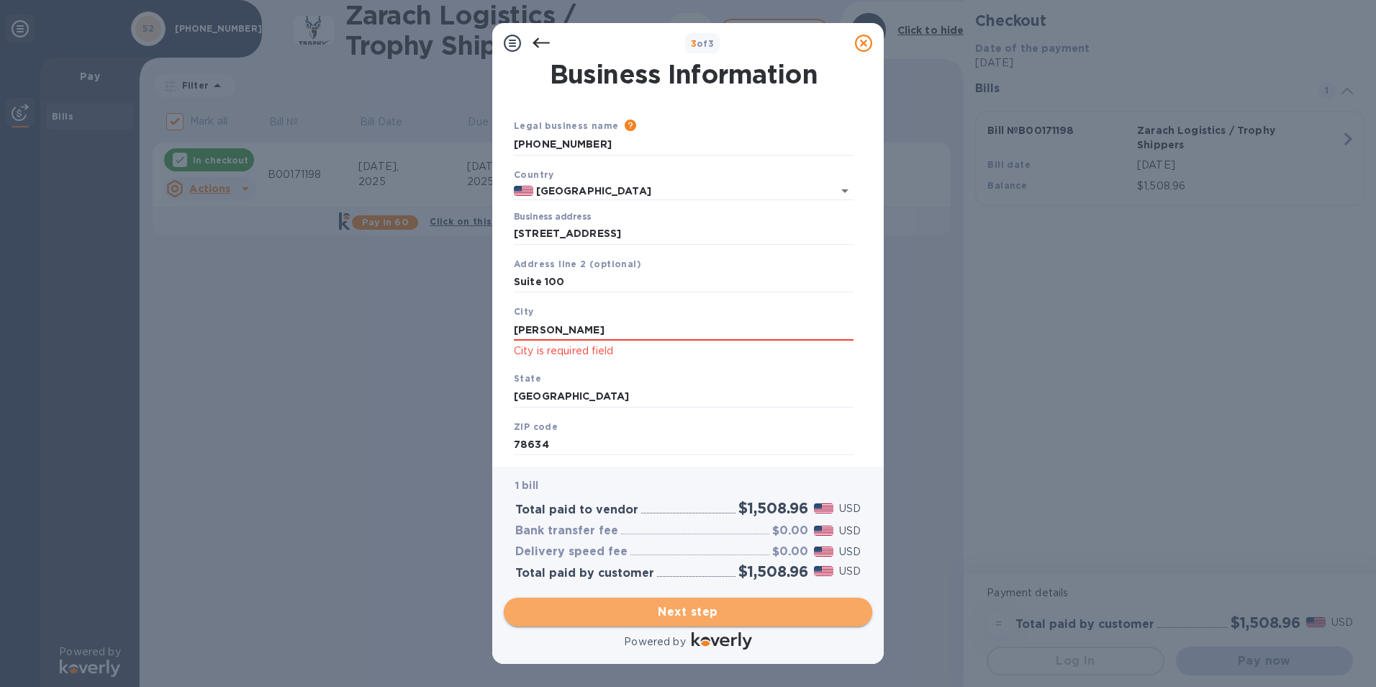
click at [689, 609] on span "Next step" at bounding box center [688, 611] width 346 height 17
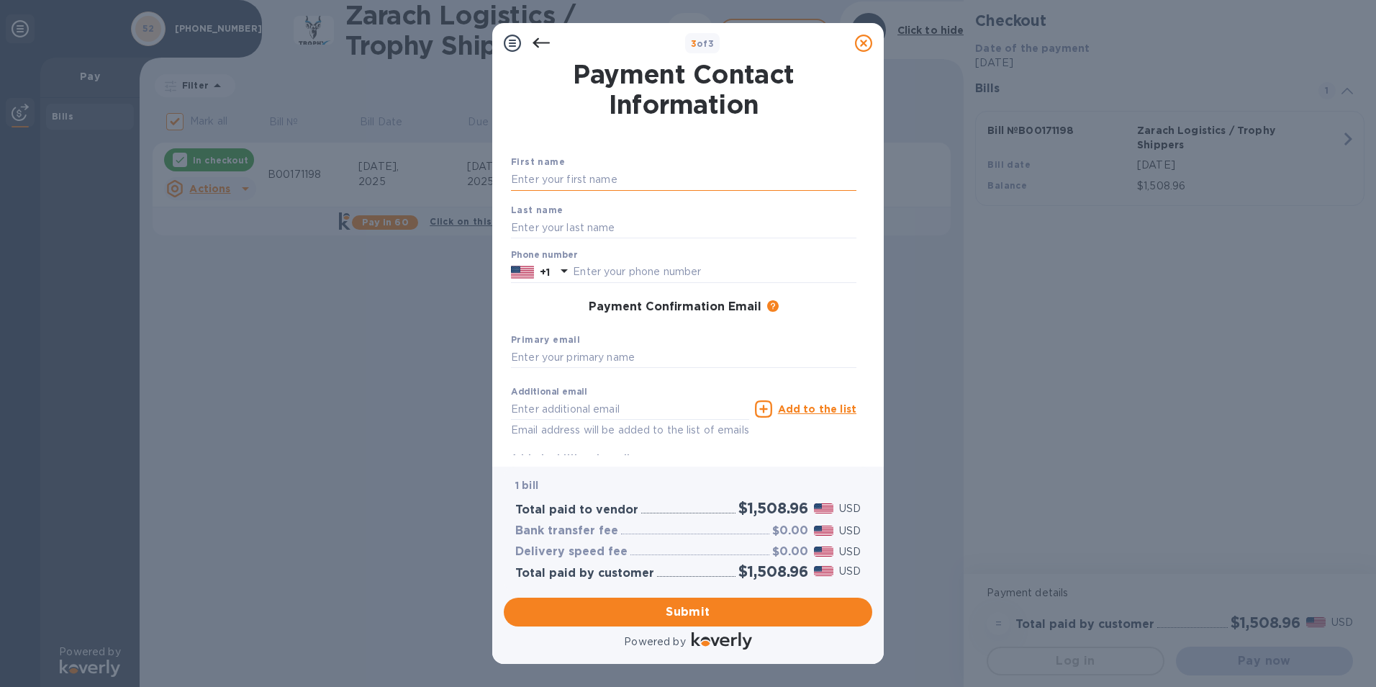
click at [608, 178] on input "text" at bounding box center [684, 180] width 346 height 22
type input "[PERSON_NAME]"
type input "5127843362"
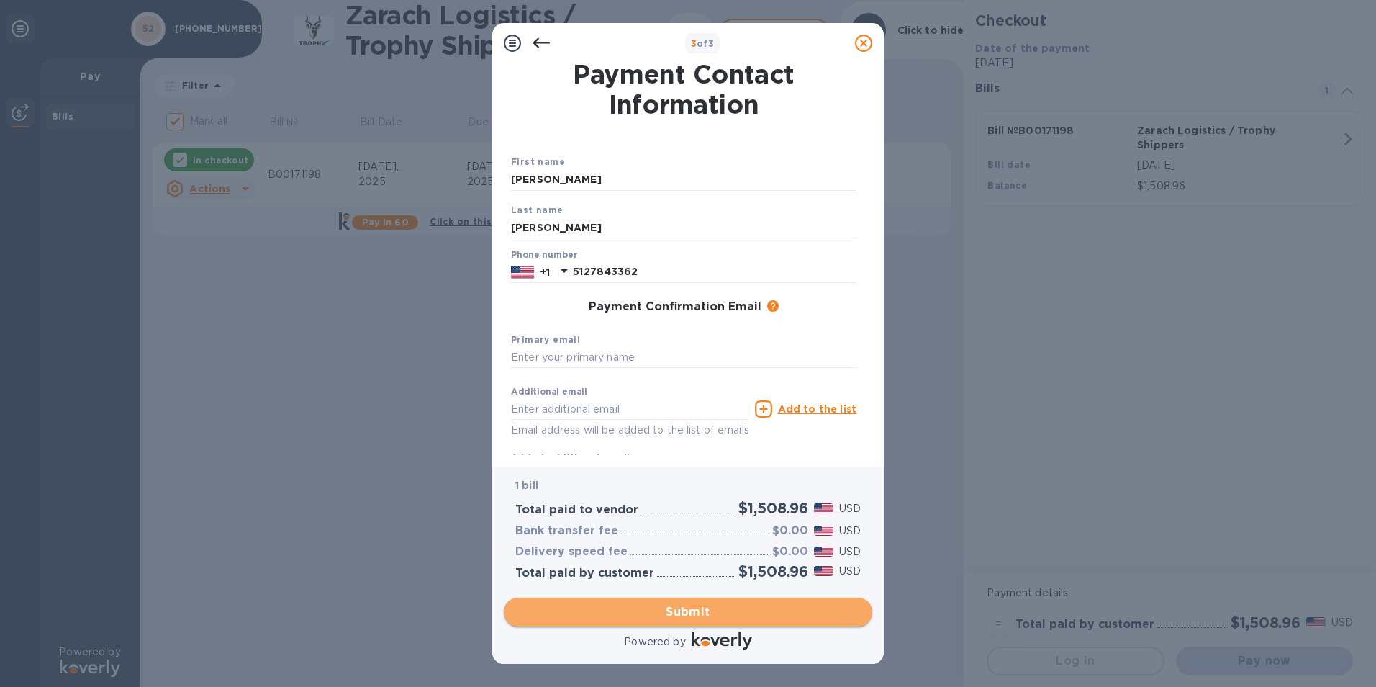
click at [685, 611] on span "Submit" at bounding box center [688, 611] width 346 height 17
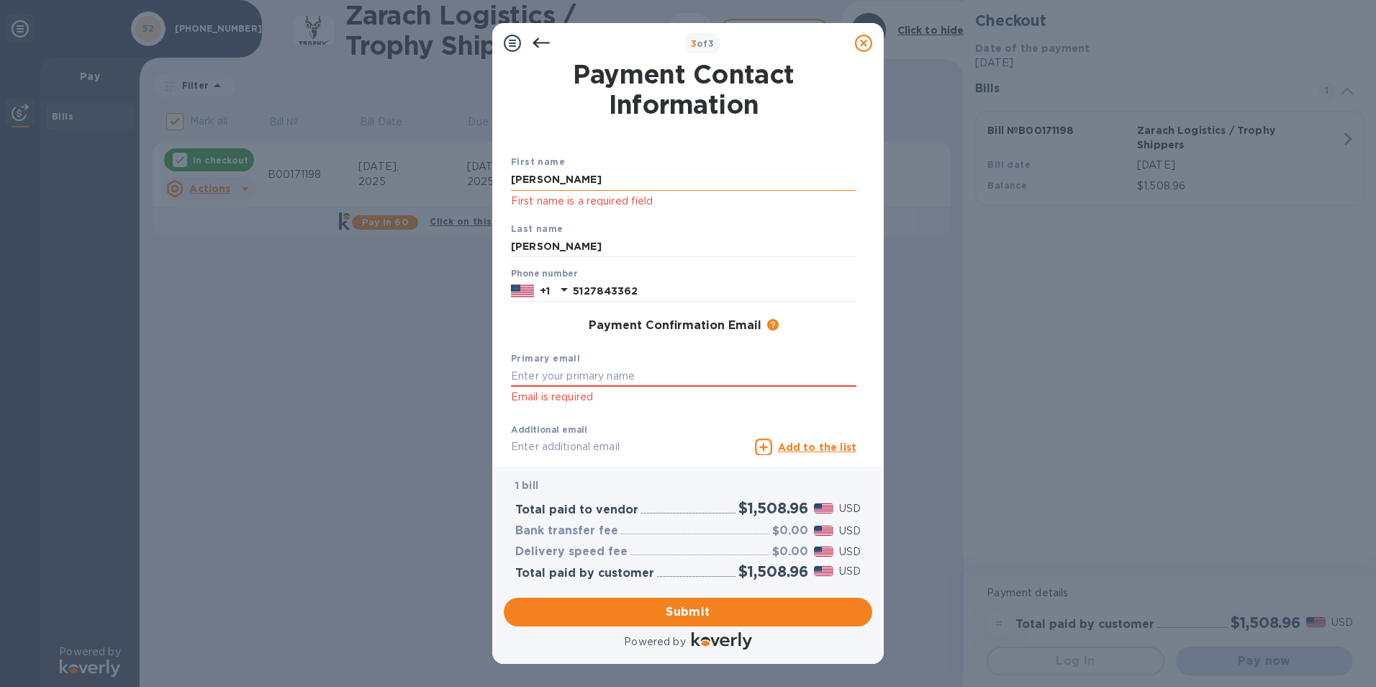
click at [586, 185] on input "[PERSON_NAME]" at bounding box center [684, 180] width 346 height 22
click at [562, 249] on input "[PERSON_NAME]" at bounding box center [684, 247] width 346 height 22
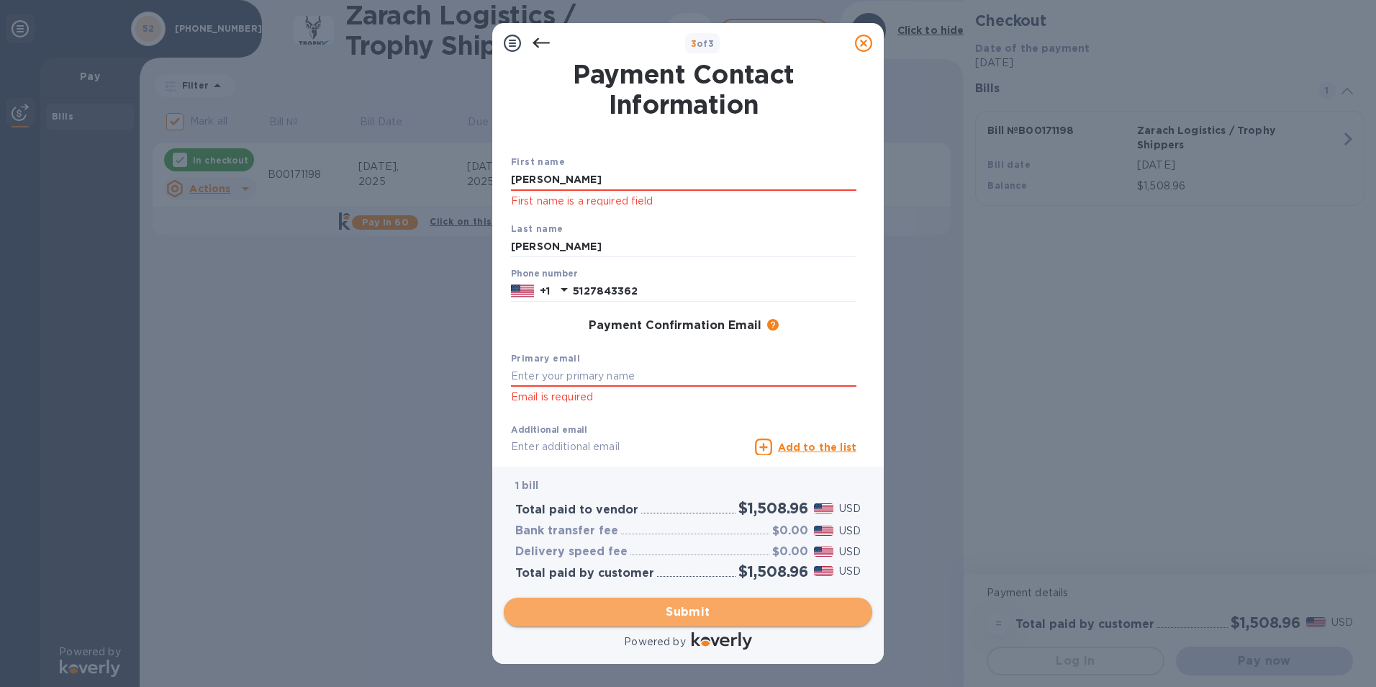
click at [701, 613] on span "Submit" at bounding box center [688, 611] width 346 height 17
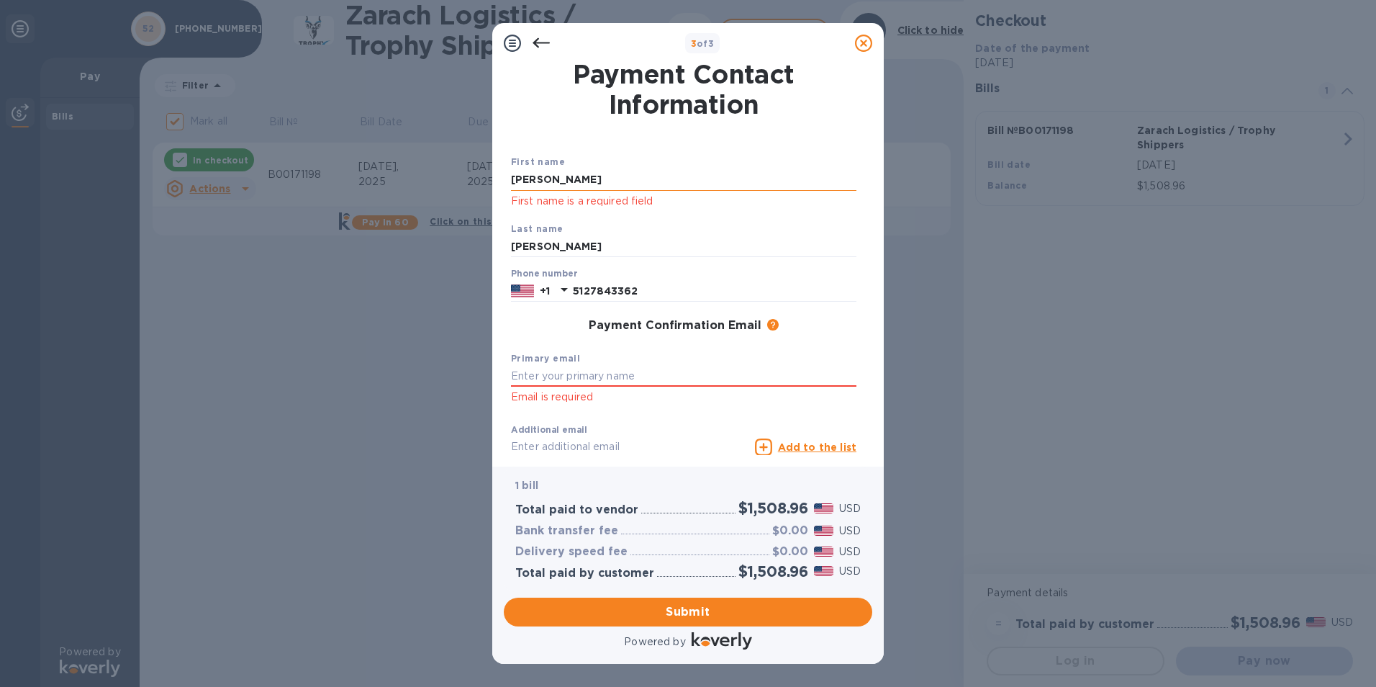
drag, startPoint x: 649, startPoint y: 179, endPoint x: 551, endPoint y: 181, distance: 98.7
click at [551, 181] on input "[PERSON_NAME]" at bounding box center [684, 180] width 346 height 22
click at [615, 173] on input "[PERSON_NAME]" at bounding box center [684, 180] width 346 height 22
drag, startPoint x: 615, startPoint y: 173, endPoint x: 504, endPoint y: 193, distance: 113.2
click at [504, 193] on div "Payment Contact Information First name [PERSON_NAME] First name is a required f…" at bounding box center [688, 259] width 369 height 392
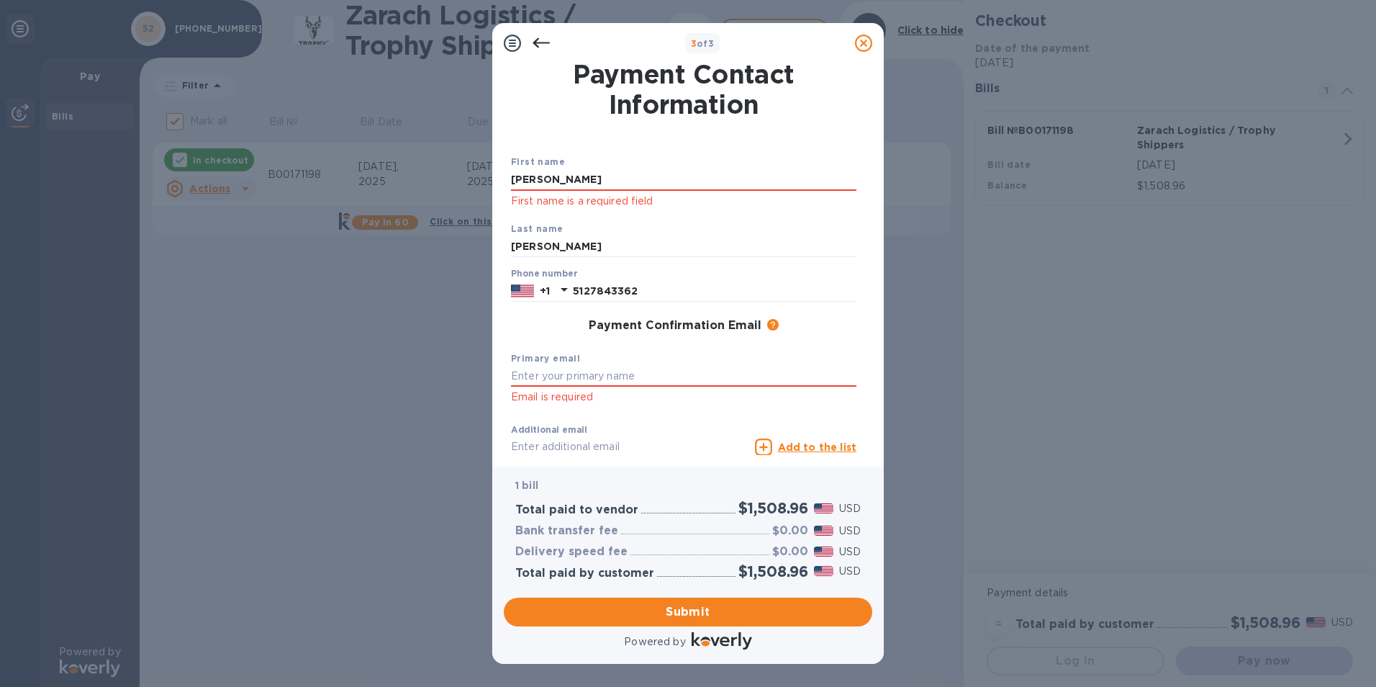
type input "[PERSON_NAME]"
click at [697, 608] on span "Submit" at bounding box center [688, 611] width 346 height 17
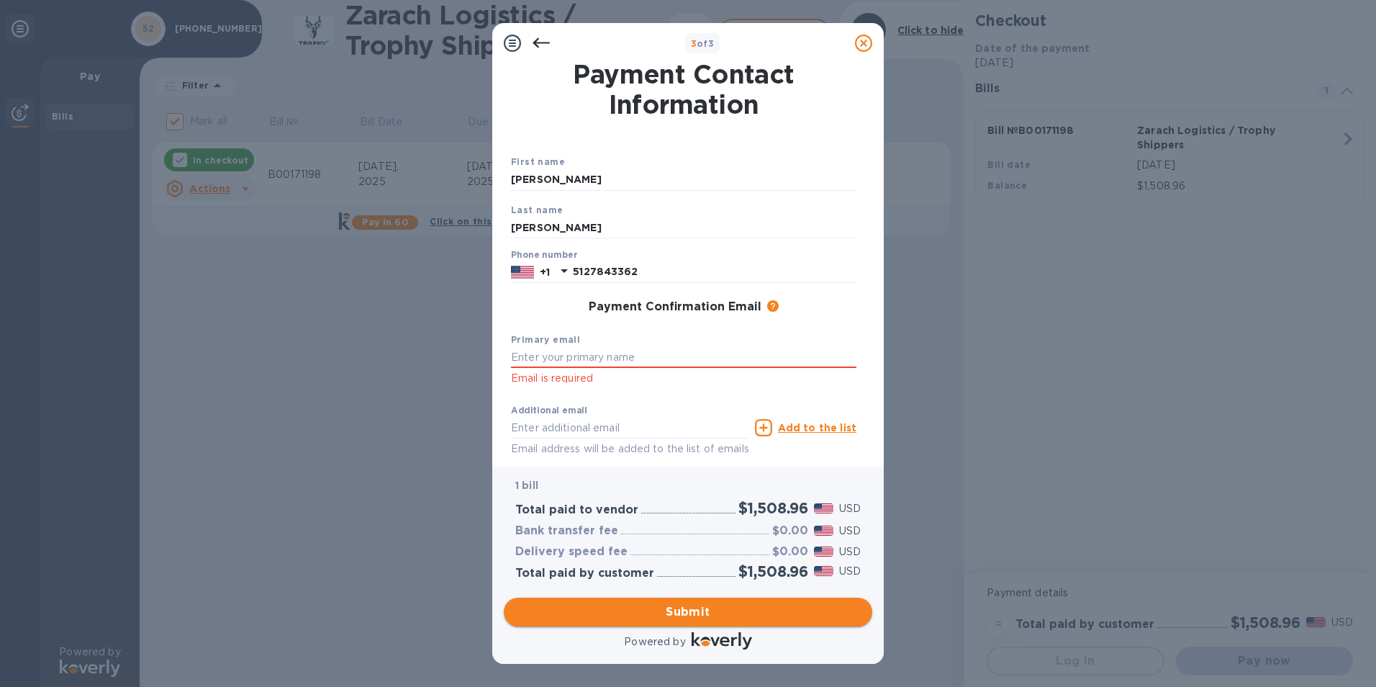
click at [697, 607] on span "Submit" at bounding box center [688, 611] width 346 height 17
click at [598, 360] on input "text" at bounding box center [684, 358] width 346 height 22
type input "[PERSON_NAME][EMAIL_ADDRESS][DOMAIN_NAME]"
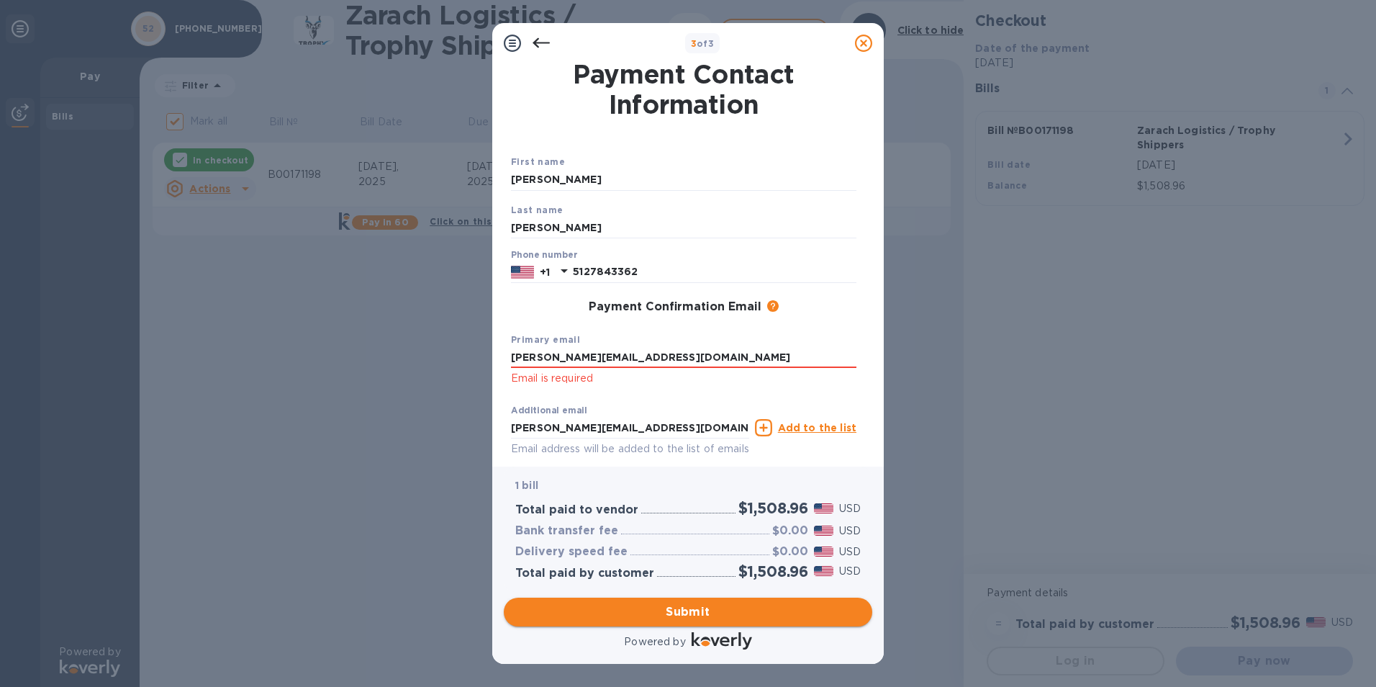
click at [620, 607] on span "Submit" at bounding box center [688, 611] width 346 height 17
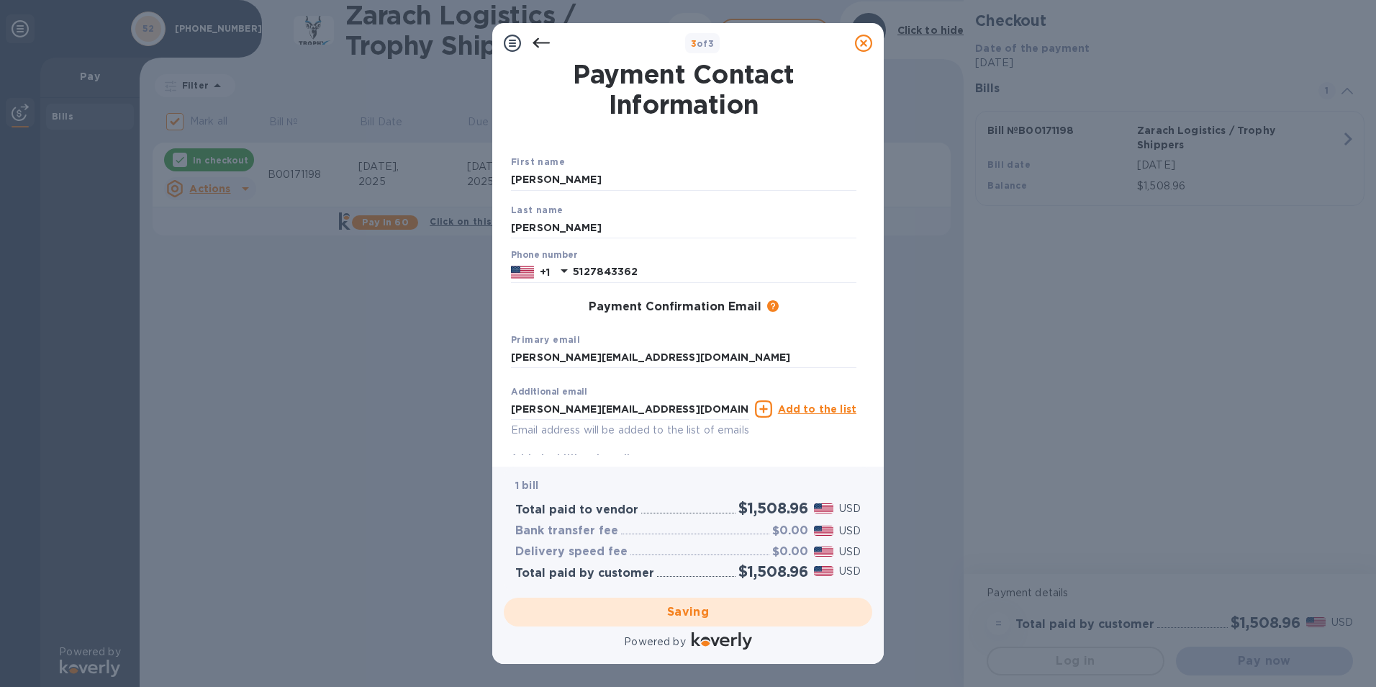
checkbox input "false"
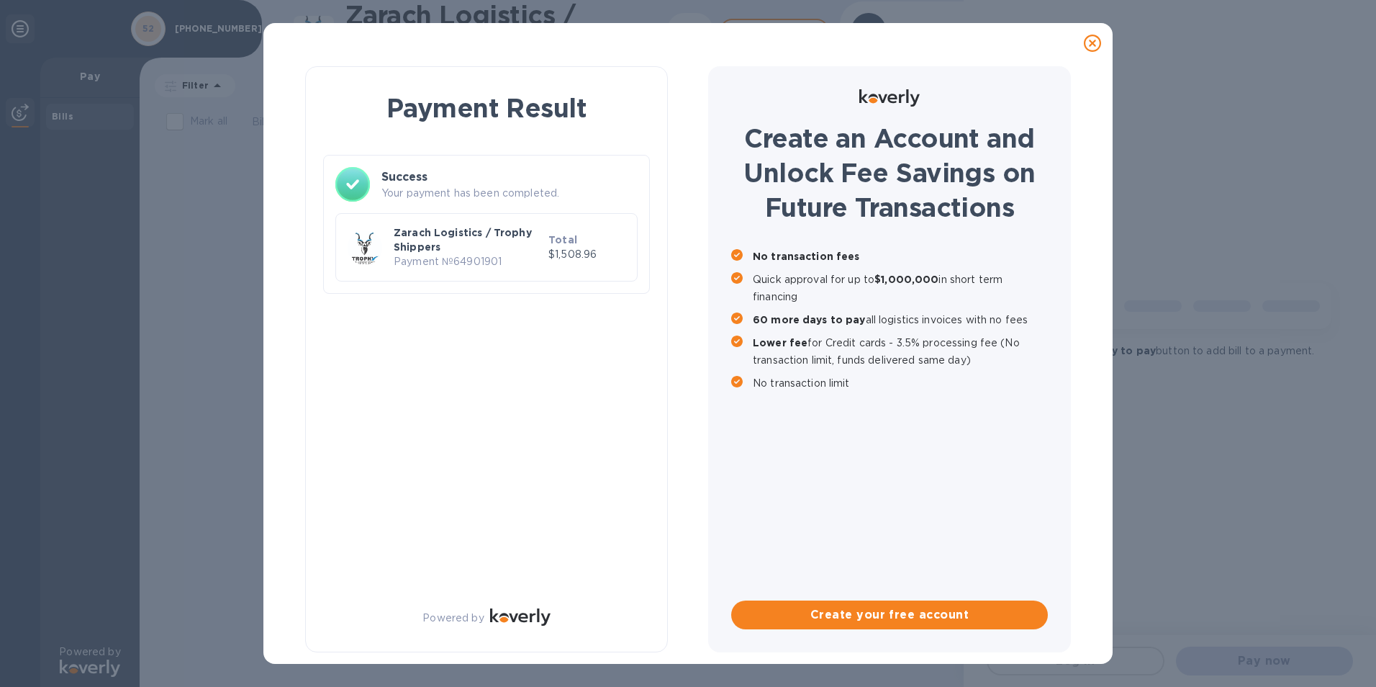
scroll to position [0, 0]
